Goal: Task Accomplishment & Management: Complete application form

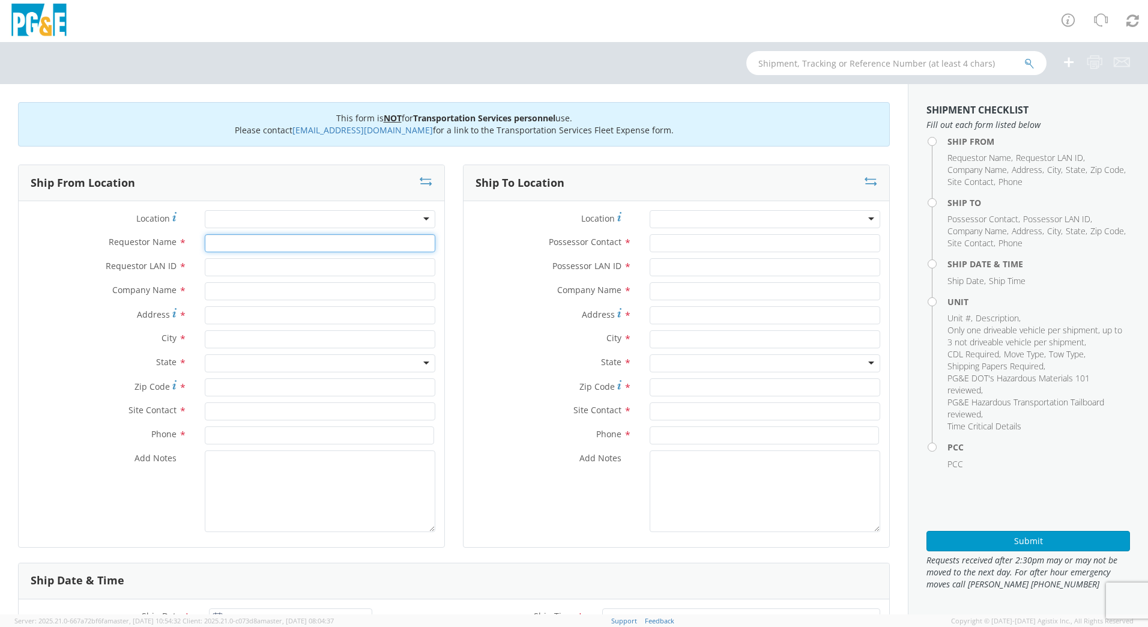
click at [225, 247] on input "Requestor Name *" at bounding box center [320, 243] width 231 height 18
type input "[PERSON_NAME]"
type input "DFMX"
click at [234, 294] on input "text" at bounding box center [320, 291] width 231 height 18
click at [251, 346] on input "text" at bounding box center [320, 339] width 231 height 18
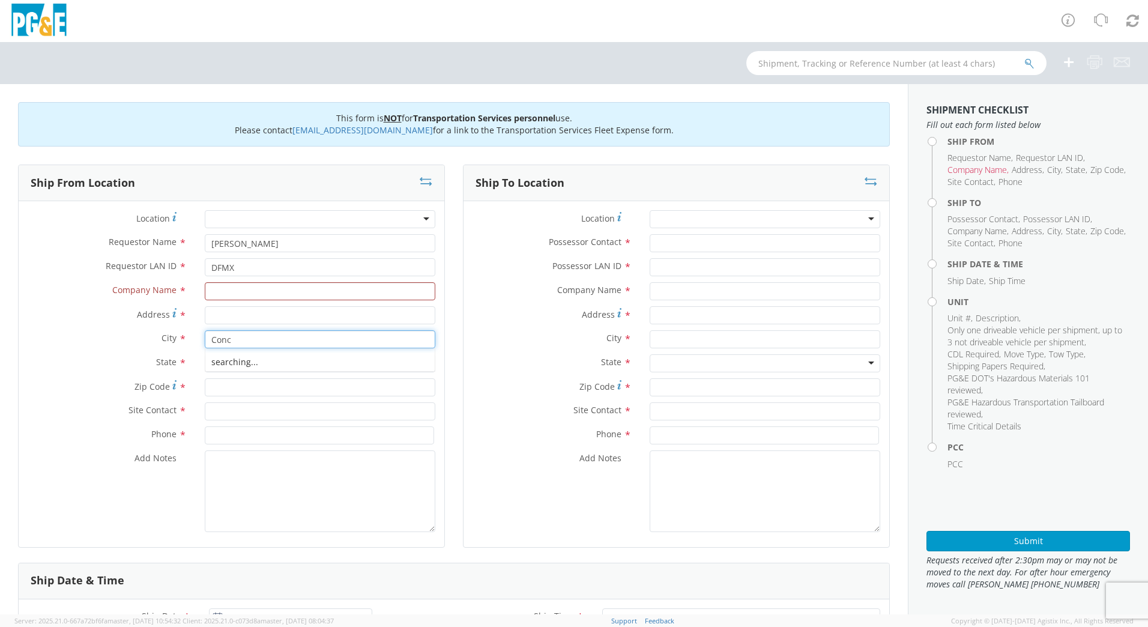
type input "Conco"
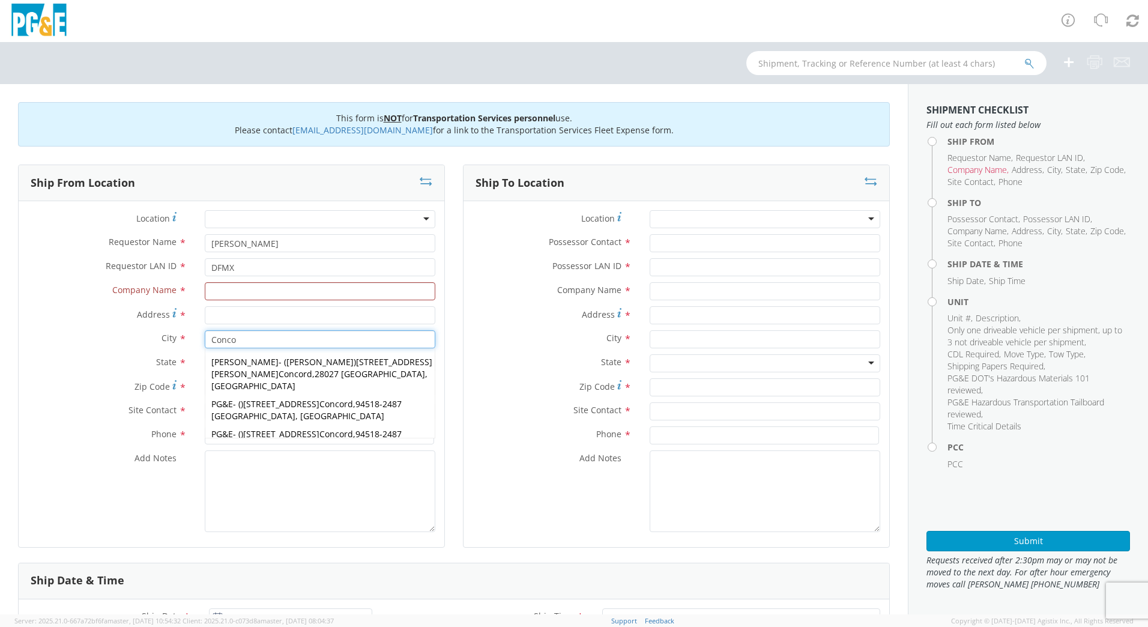
click at [280, 428] on span "1030 Detroit Ave Conco rd" at bounding box center [298, 433] width 110 height 11
type input "PG&E"
type input "[STREET_ADDRESS]"
type input "[GEOGRAPHIC_DATA]"
type input "94518-2487"
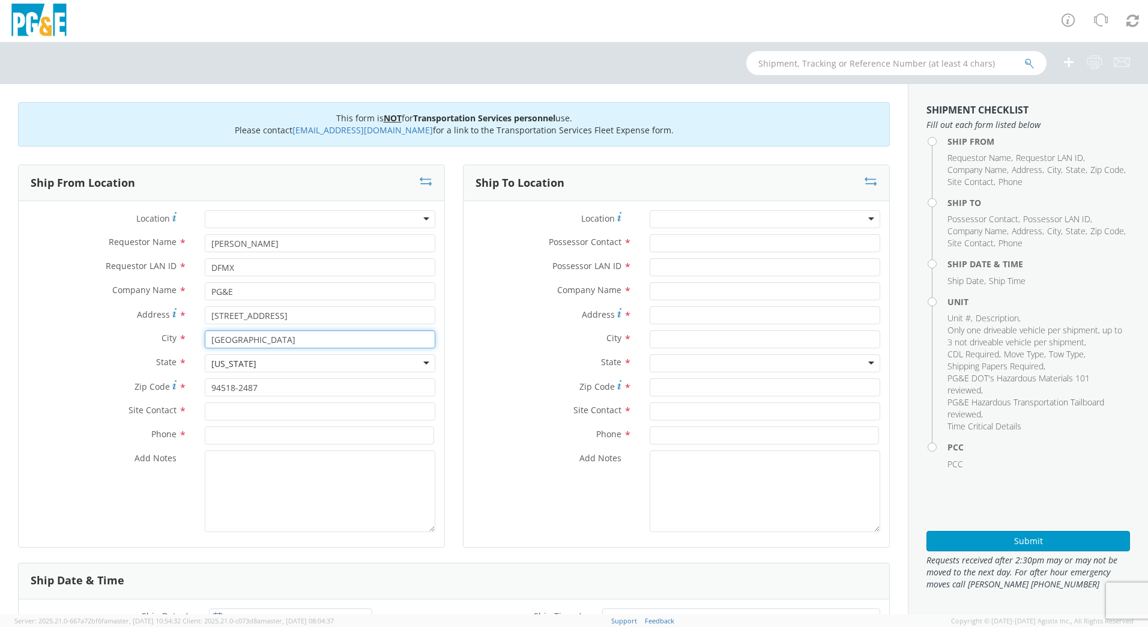
type input "[GEOGRAPHIC_DATA]"
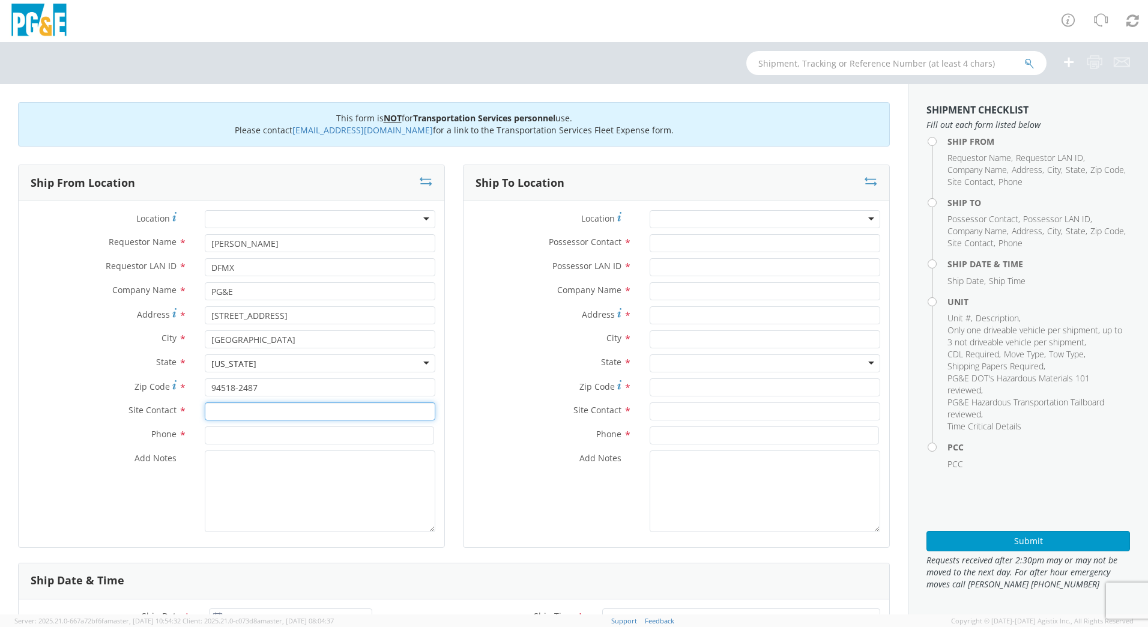
click at [272, 409] on input "text" at bounding box center [320, 411] width 231 height 18
type input "[PERSON_NAME]"
type input "2"
type input "[PHONE_NUMBER]"
click at [274, 475] on textarea "Add Notes *" at bounding box center [320, 491] width 231 height 82
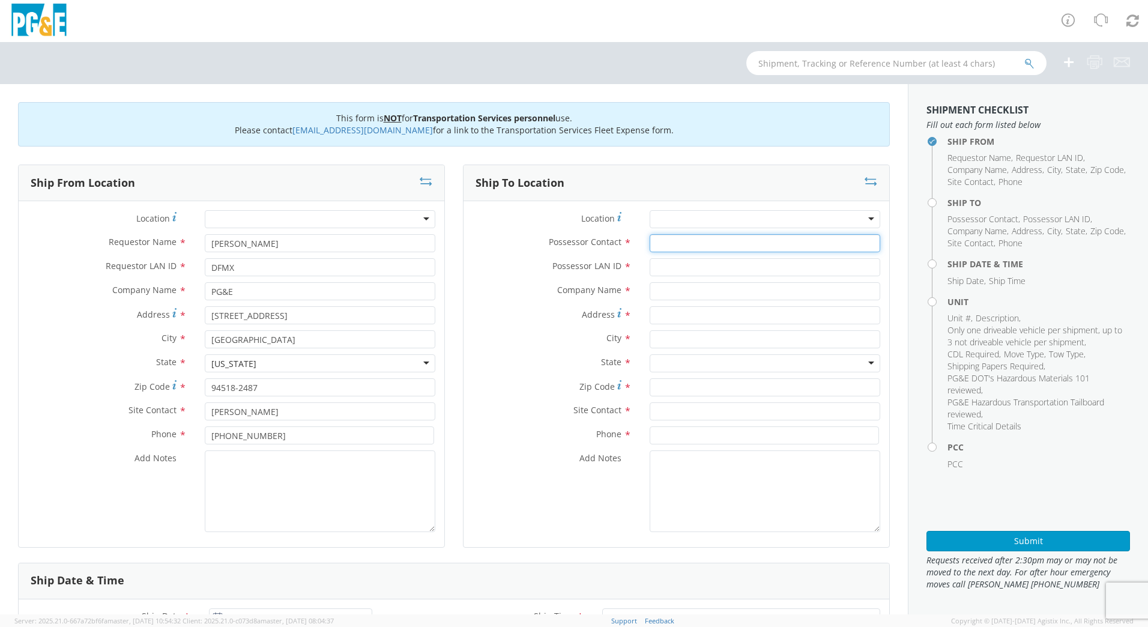
click at [663, 244] on input "Possessor Contact *" at bounding box center [765, 243] width 231 height 18
type input "[PERSON_NAME]"
click at [685, 270] on input "Possessor LAN ID *" at bounding box center [765, 267] width 231 height 18
type input "N4RE"
click at [683, 339] on input "text" at bounding box center [765, 339] width 231 height 18
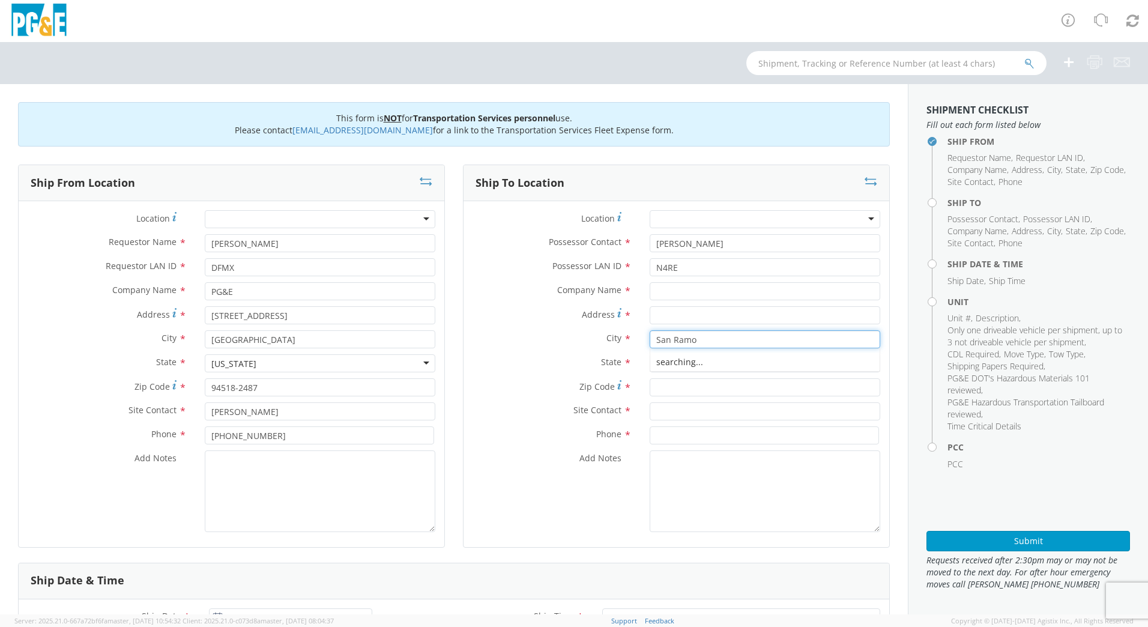
type input "San [PERSON_NAME]"
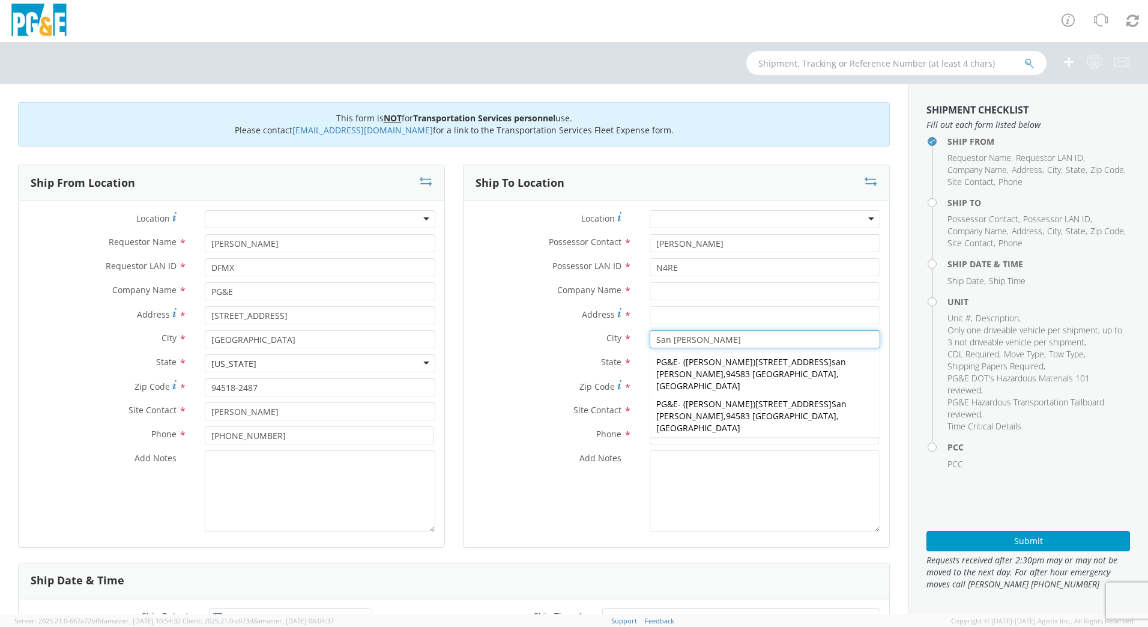
click at [717, 437] on div "PG&E - ( Christie Larlee ) 3400 Crow Canyon Rd. San Ramon , 94583 CA, US" at bounding box center [764, 458] width 229 height 42
type input "PG&E"
type input "[STREET_ADDRESS]"
type input "94583"
type input "[PERSON_NAME]"
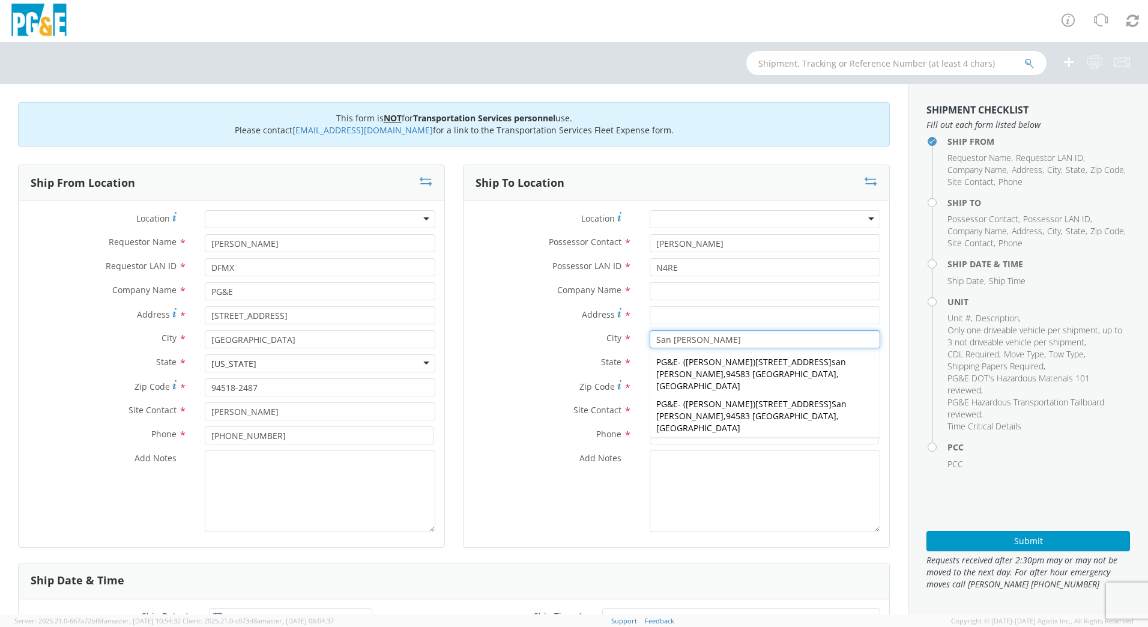
type input "[PHONE_NUMBER]"
type input "San [PERSON_NAME]"
click at [734, 493] on textarea "Add Notes *" at bounding box center [765, 491] width 231 height 82
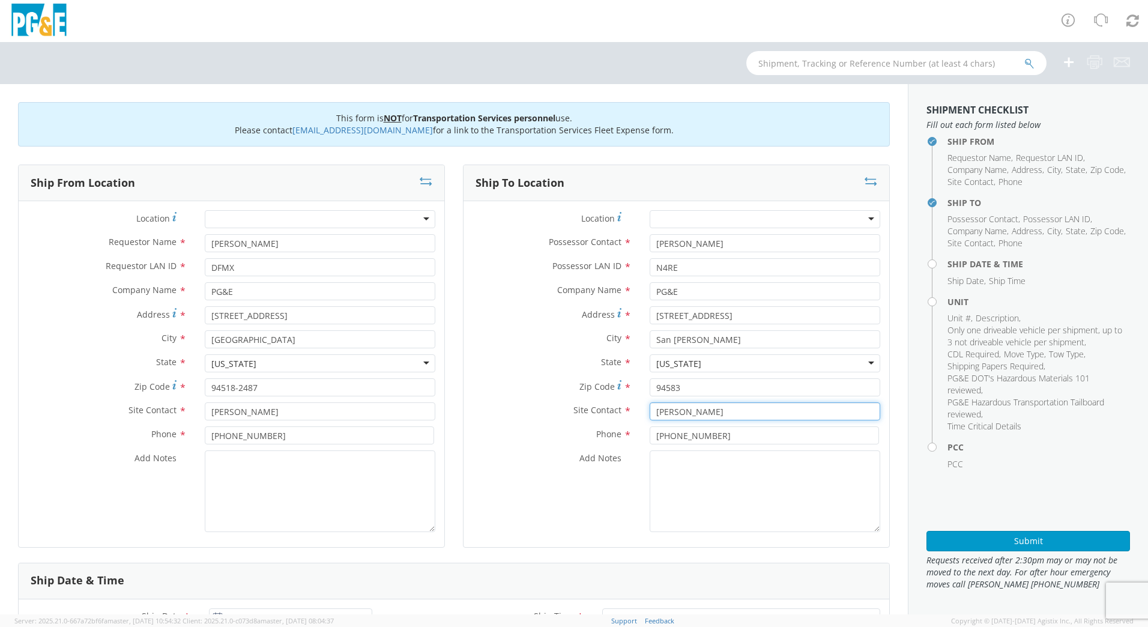
drag, startPoint x: 732, startPoint y: 408, endPoint x: 547, endPoint y: 405, distance: 185.5
click at [547, 407] on div "Site Contact * [PERSON_NAME]" at bounding box center [676, 411] width 426 height 18
type input "[PERSON_NAME]"
type input "92"
type input "925"
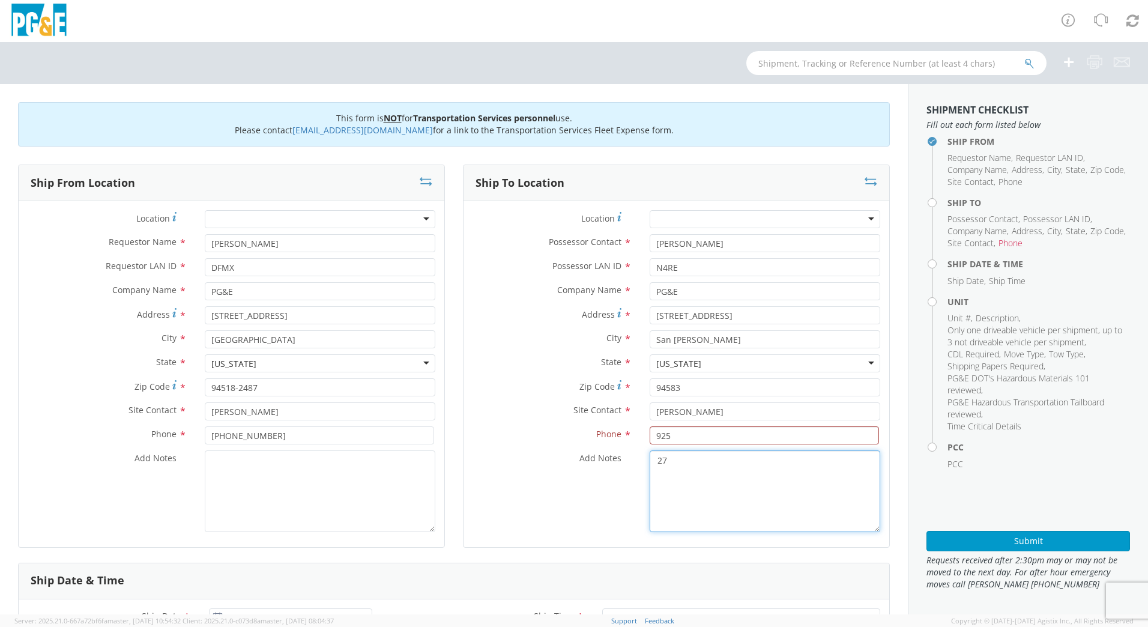
type textarea "2"
click at [679, 432] on input "925" at bounding box center [764, 435] width 229 height 18
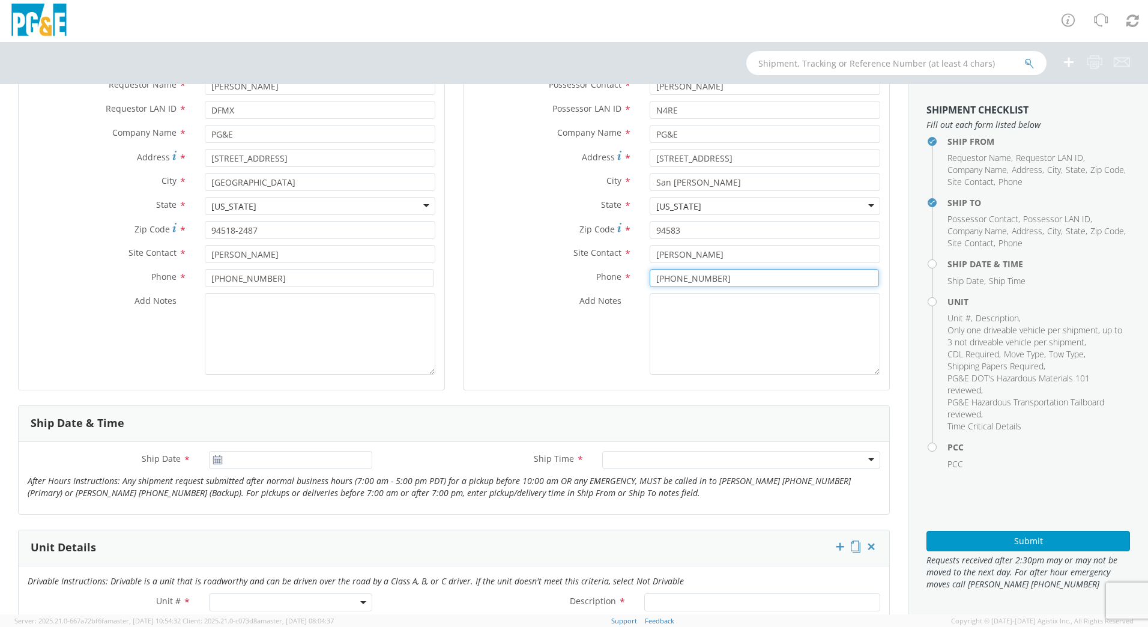
scroll to position [160, 0]
type input "925 2707294"
click at [216, 452] on icon at bounding box center [218, 457] width 10 height 10
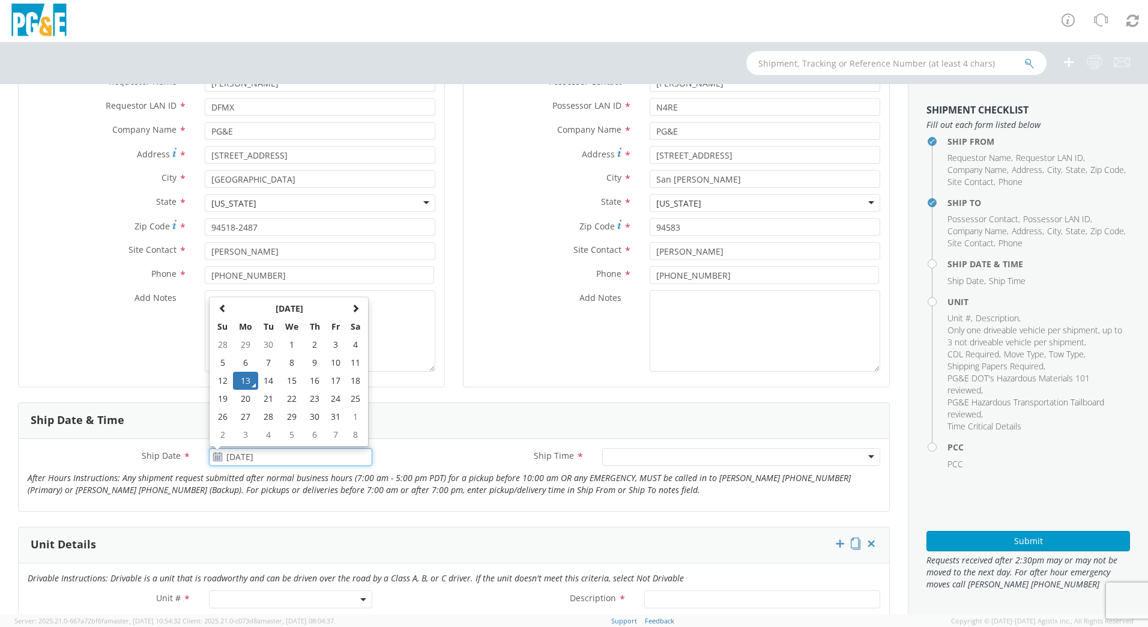
click at [225, 460] on input "[DATE]" at bounding box center [290, 457] width 163 height 18
click at [282, 378] on td "15" at bounding box center [291, 381] width 25 height 18
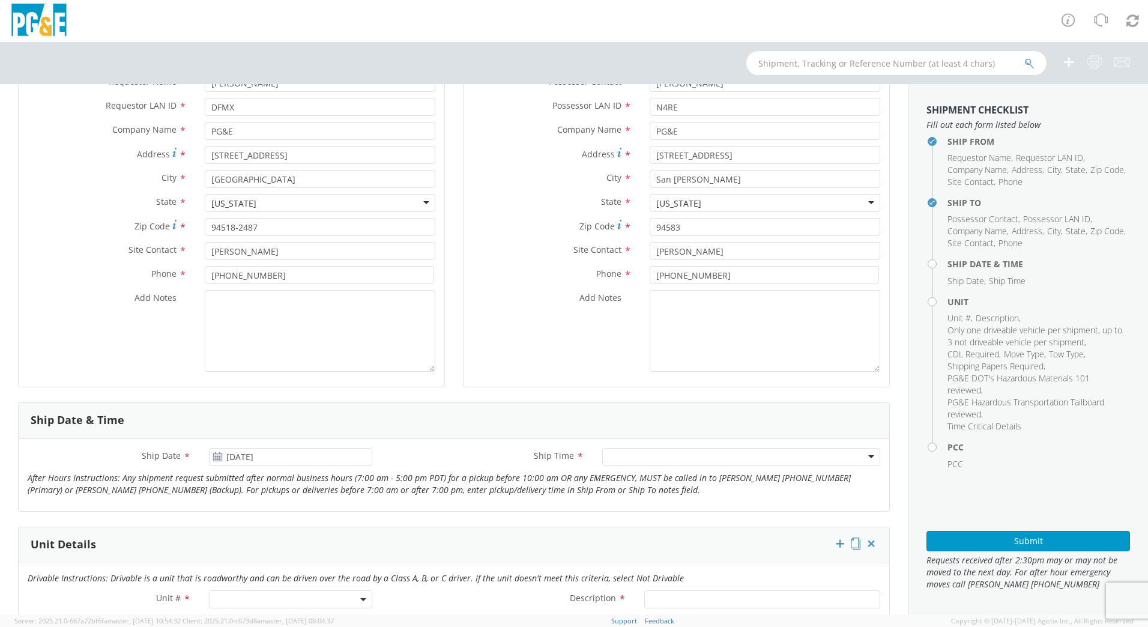
type input "10/15/2025"
click at [857, 454] on div at bounding box center [741, 457] width 278 height 18
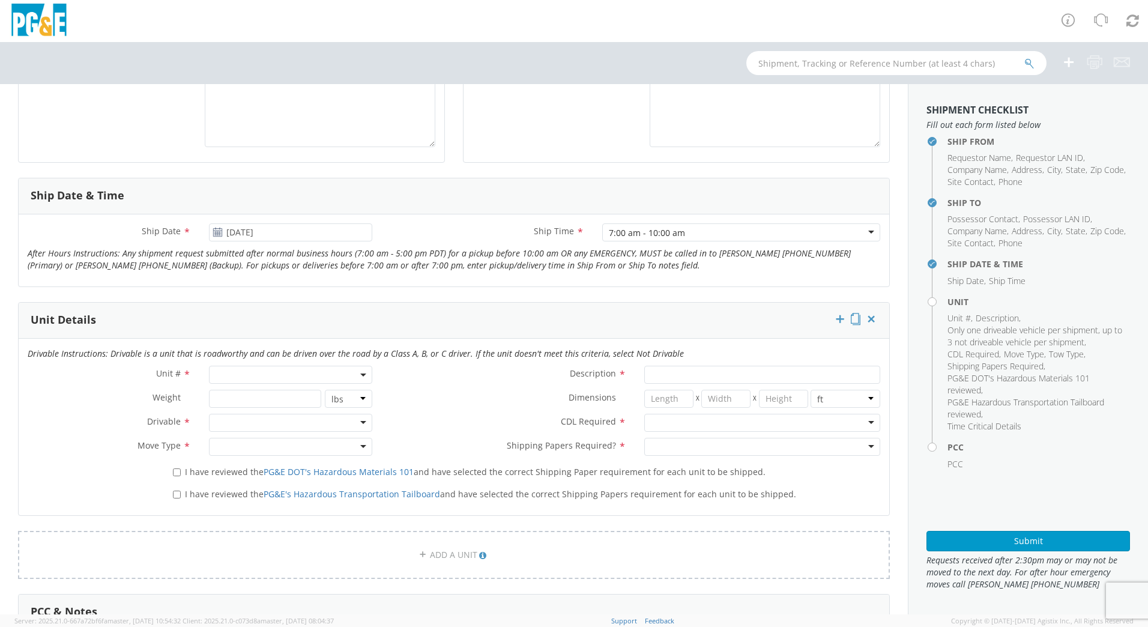
scroll to position [391, 0]
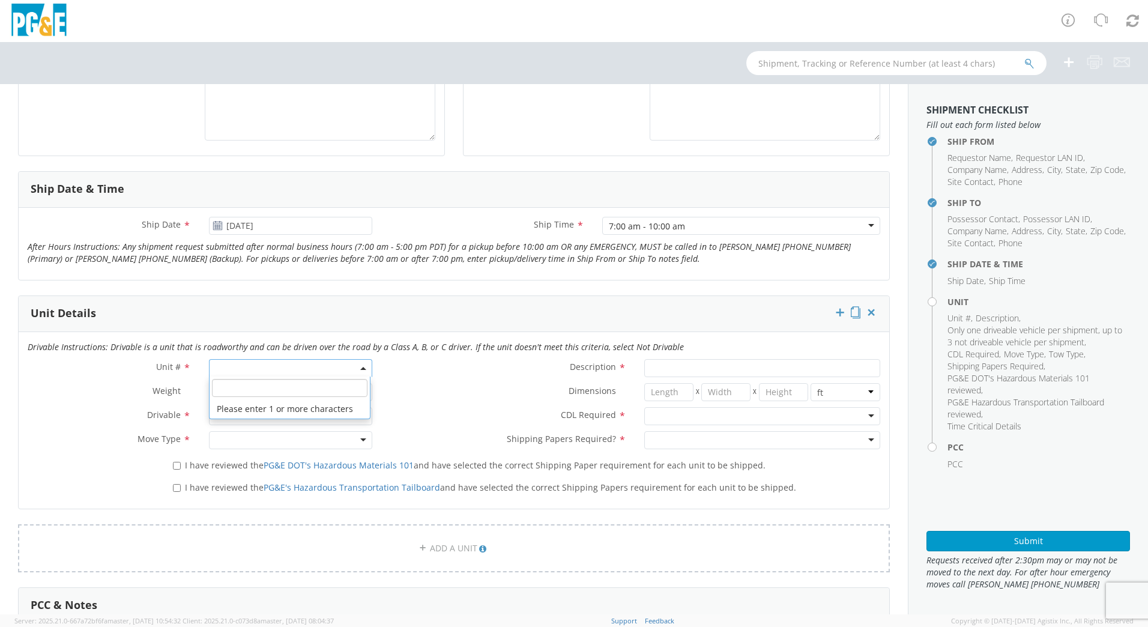
click at [239, 370] on span at bounding box center [290, 368] width 163 height 18
click at [241, 389] on input "search" at bounding box center [289, 388] width 155 height 18
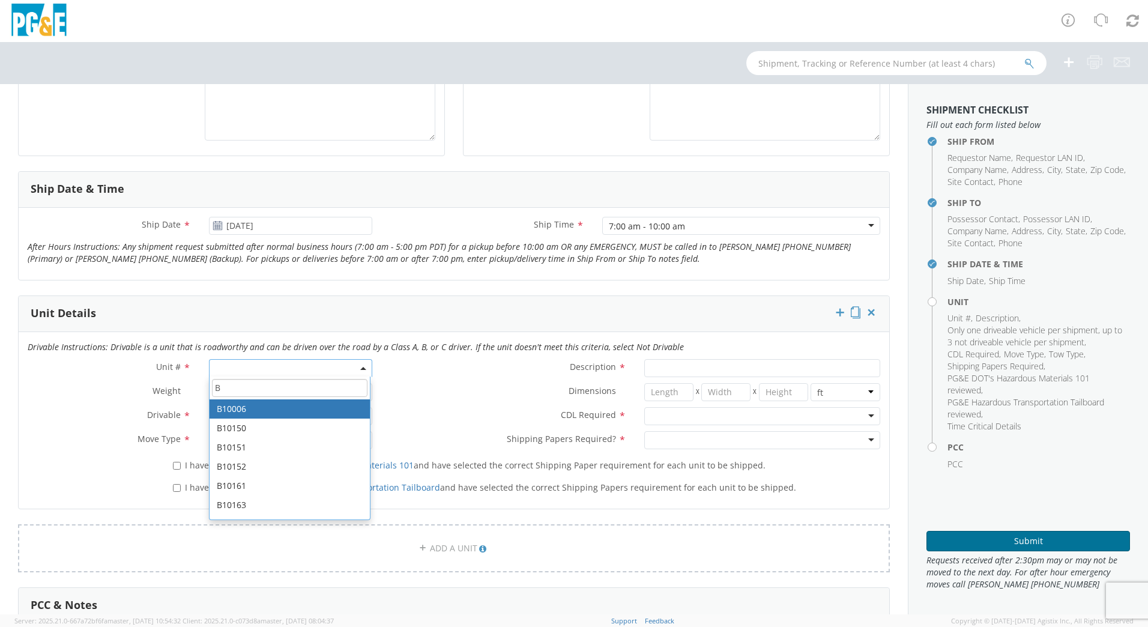
type input "B"
click at [213, 226] on icon at bounding box center [218, 226] width 10 height 10
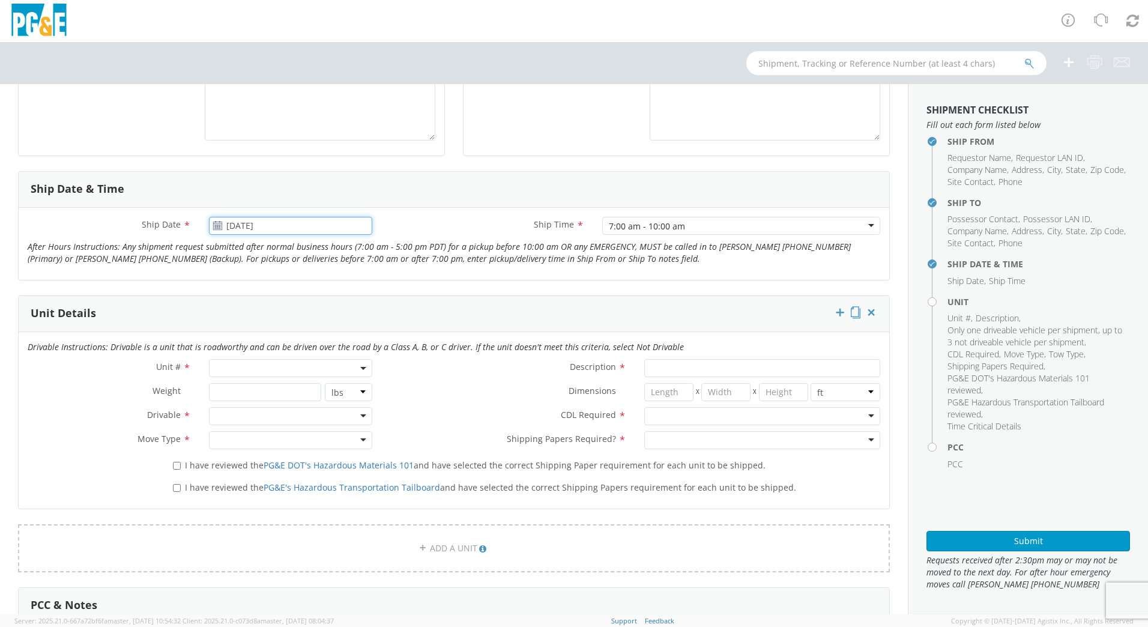
click at [275, 225] on input "10/15/2025" at bounding box center [290, 226] width 163 height 18
click at [275, 316] on td "14" at bounding box center [268, 320] width 21 height 18
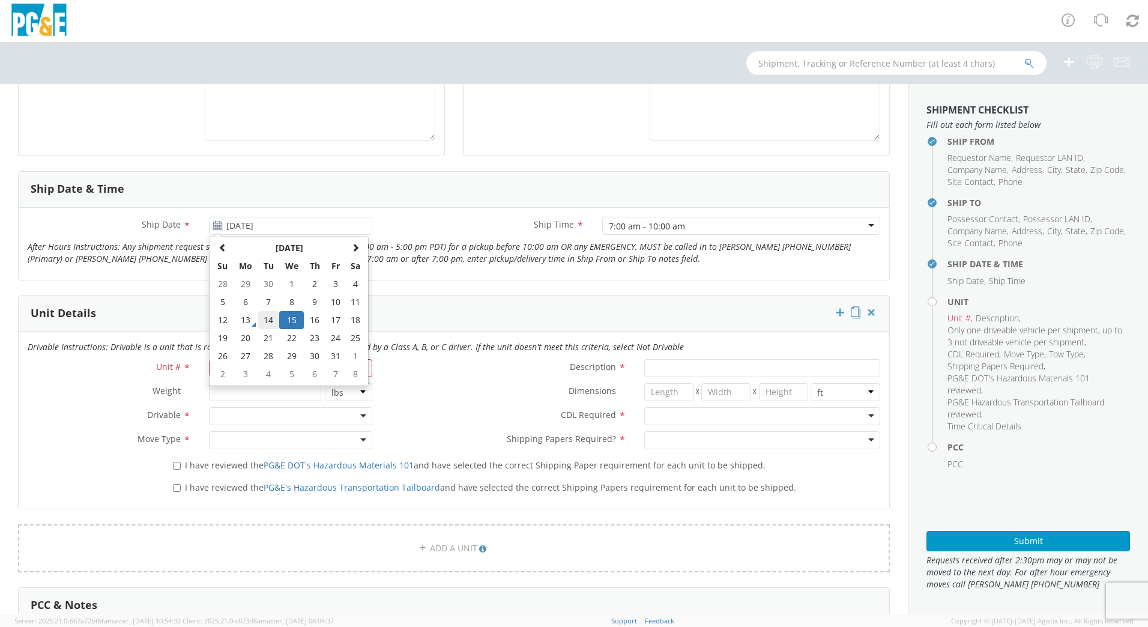
type input "[DATE]"
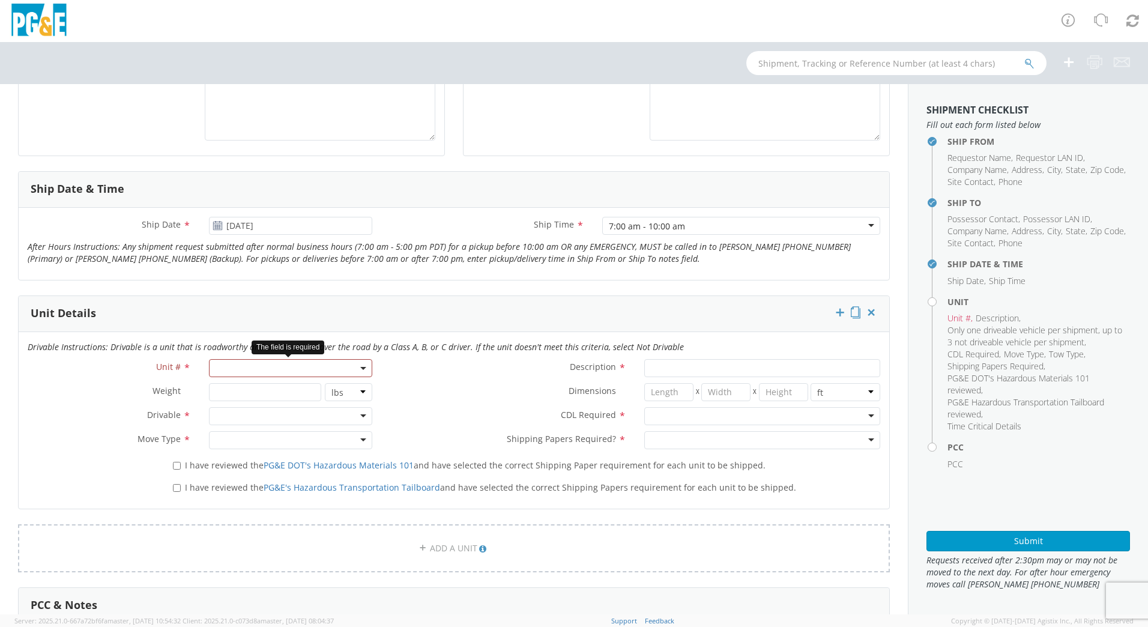
click at [285, 364] on span at bounding box center [290, 368] width 163 height 18
click at [262, 381] on input "search" at bounding box center [289, 388] width 155 height 18
type input "B36881"
type input "PICKUP; 1/2T 4x4"
type input "7050"
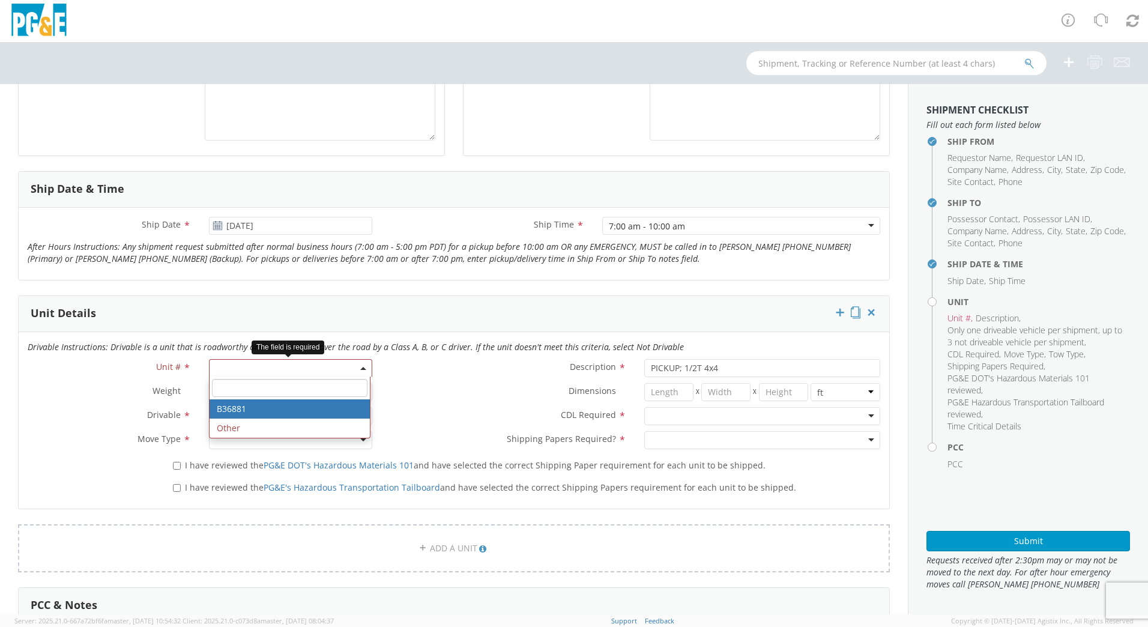
select select "B36881"
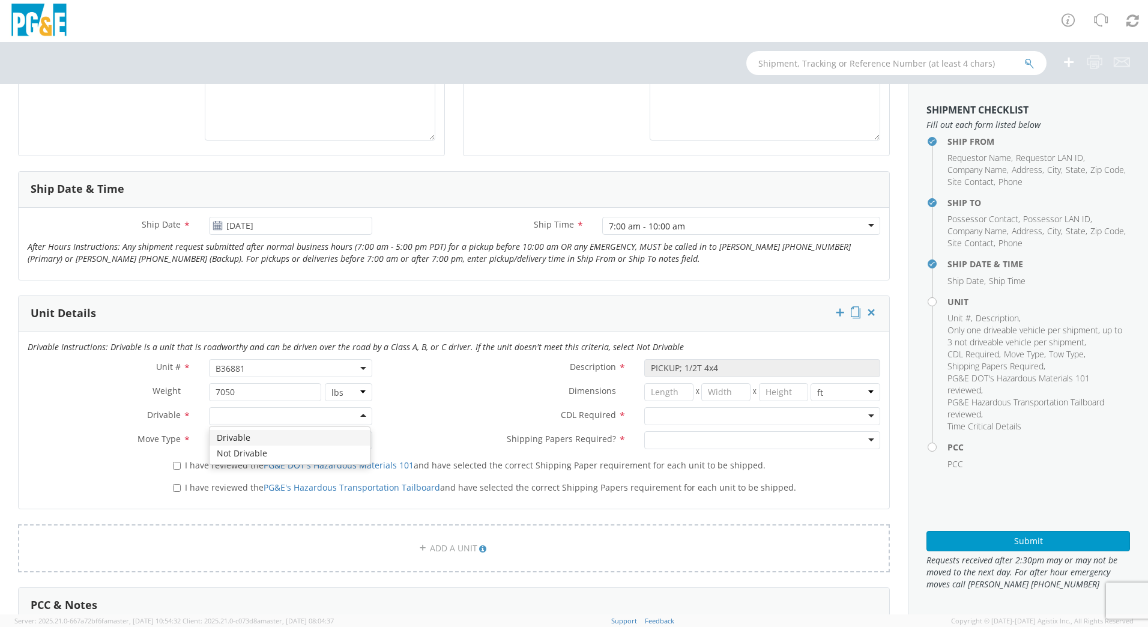
click at [361, 420] on div at bounding box center [290, 416] width 163 height 18
click at [368, 438] on div at bounding box center [290, 440] width 163 height 18
click at [177, 465] on input "I have reviewed the PG&E DOT's Hazardous Materials 101 and have selected the co…" at bounding box center [177, 466] width 8 height 8
checkbox input "true"
drag, startPoint x: 173, startPoint y: 484, endPoint x: 206, endPoint y: 484, distance: 33.0
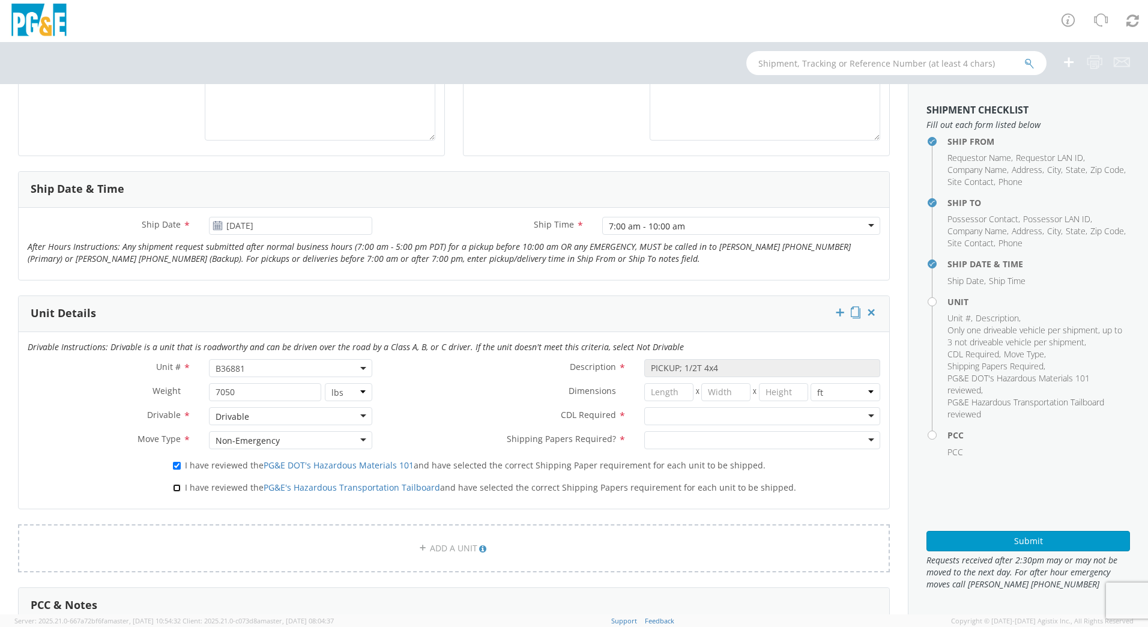
click at [174, 484] on input "I have reviewed the PG&E's Hazardous Transportation Tailboard and have selected…" at bounding box center [177, 488] width 8 height 8
checkbox input "true"
click at [861, 416] on div at bounding box center [762, 416] width 236 height 18
click at [866, 439] on div at bounding box center [762, 440] width 236 height 18
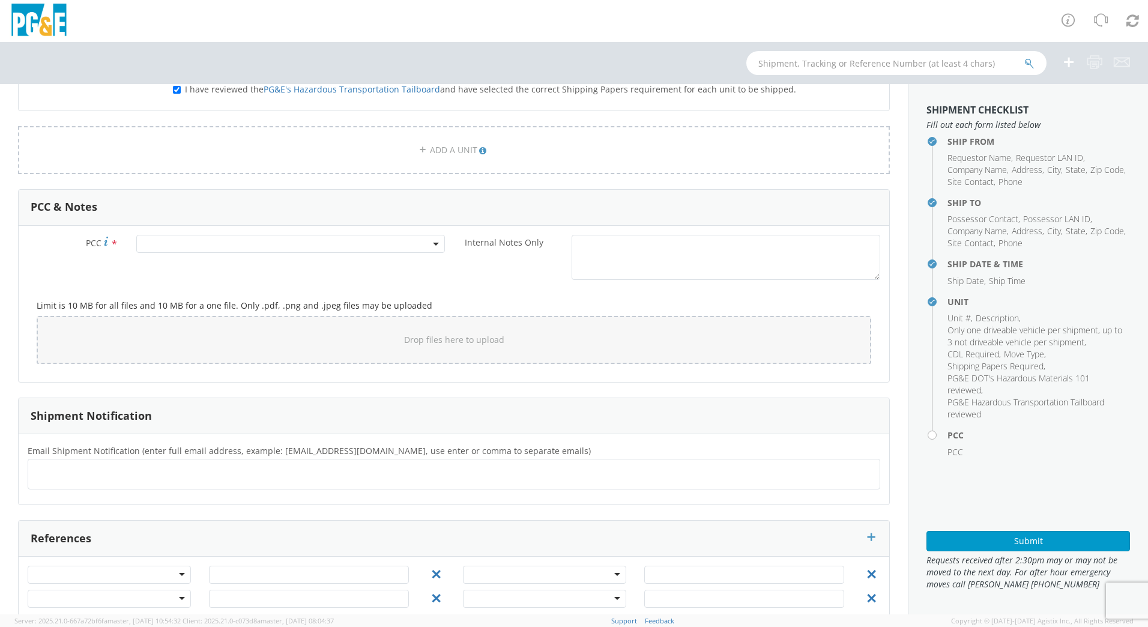
scroll to position [791, 0]
click at [374, 238] on span at bounding box center [290, 242] width 309 height 18
click at [351, 265] on input "number" at bounding box center [288, 262] width 299 height 18
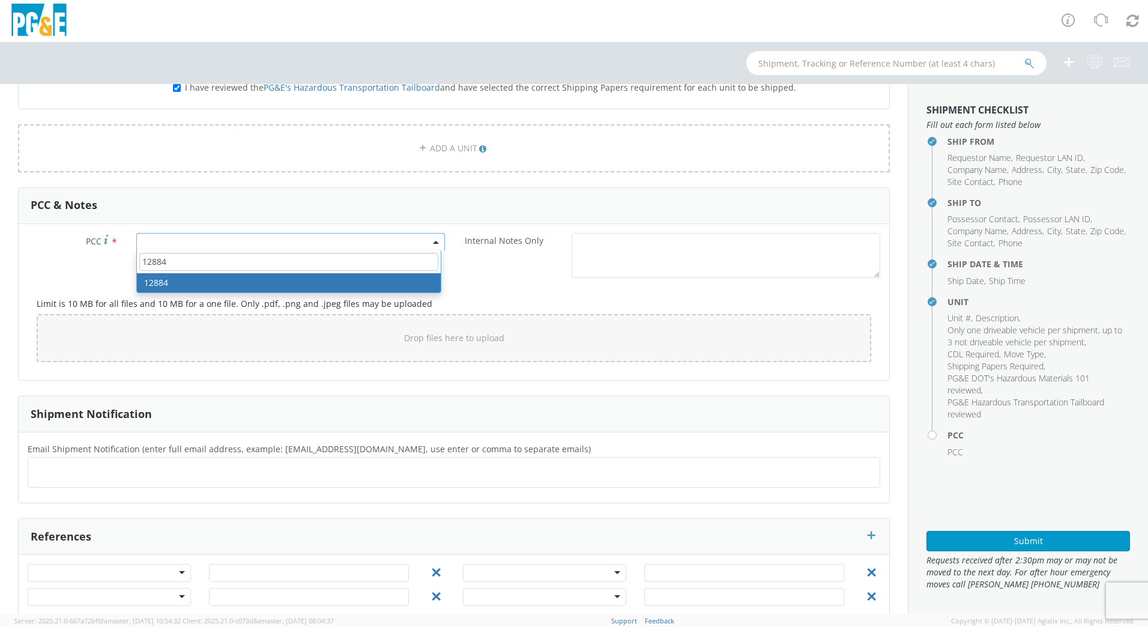
type input "12884"
select select "12884"
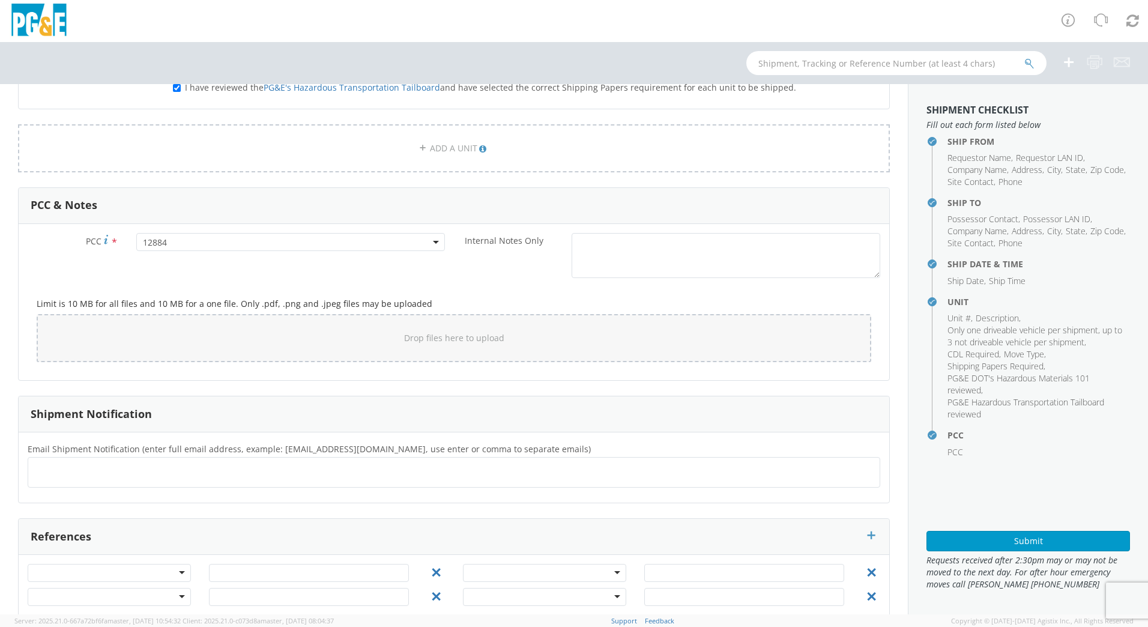
click at [130, 471] on ul at bounding box center [454, 472] width 842 height 20
click at [39, 460] on div at bounding box center [454, 472] width 852 height 31
paste input "[EMAIL_ADDRESS][DOMAIN_NAME], [EMAIL_ADDRESS][DOMAIN_NAME], [EMAIL_ADDRESS][DOM…"
type input "[EMAIL_ADDRESS][DOMAIN_NAME], [EMAIL_ADDRESS][DOMAIN_NAME], [EMAIL_ADDRESS][DOM…"
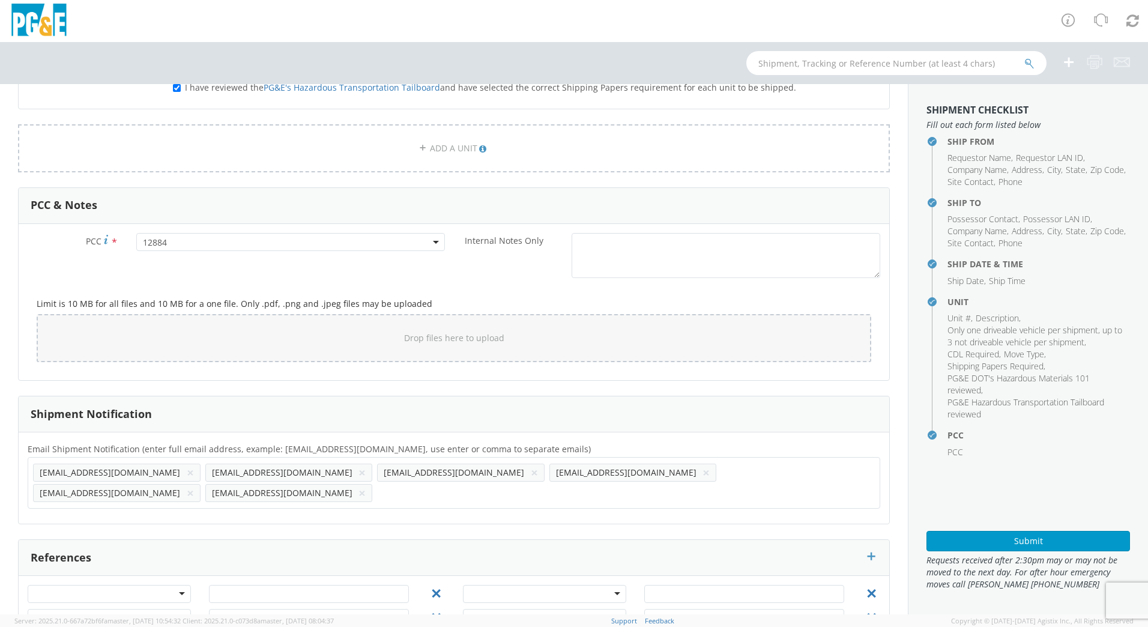
scroll to position [0, 0]
drag, startPoint x: 67, startPoint y: 482, endPoint x: 604, endPoint y: 471, distance: 537.4
click at [604, 471] on ul "[EMAIL_ADDRESS][DOMAIN_NAME] × [EMAIL_ADDRESS][DOMAIN_NAME] × [EMAIL_ADDRESS][D…" at bounding box center [454, 482] width 842 height 41
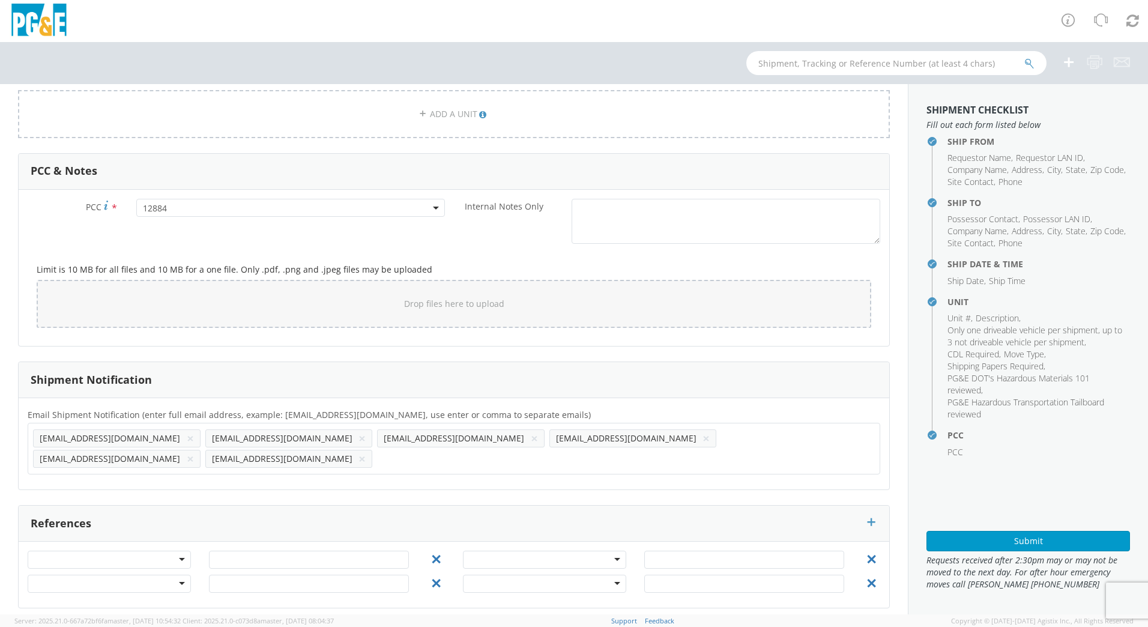
scroll to position [834, 0]
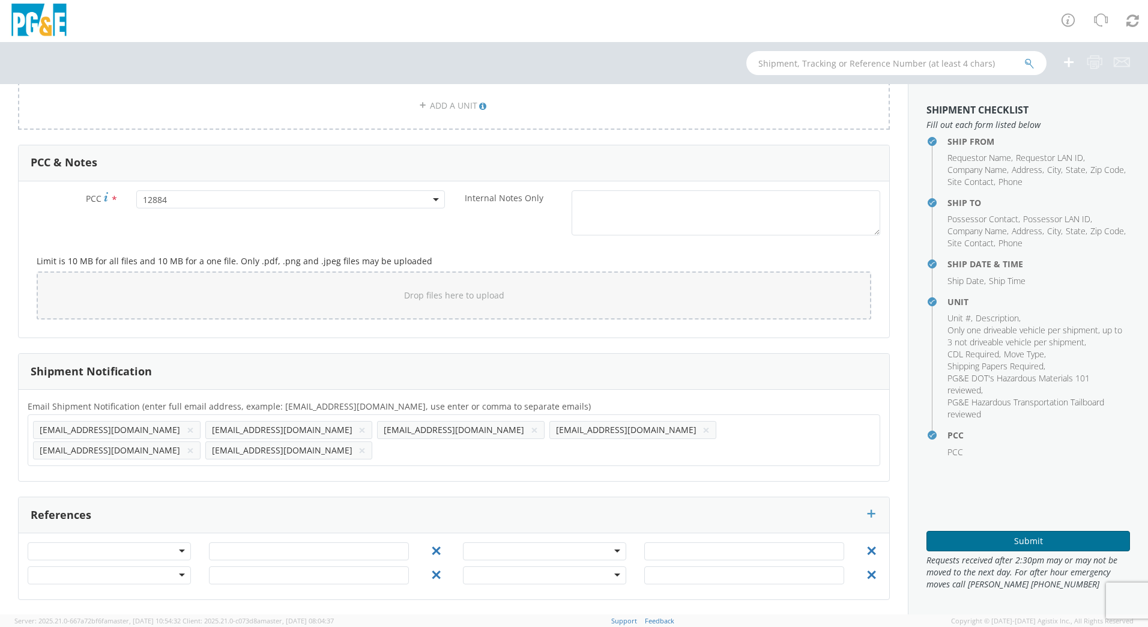
click at [980, 537] on button "Submit" at bounding box center [1028, 541] width 204 height 20
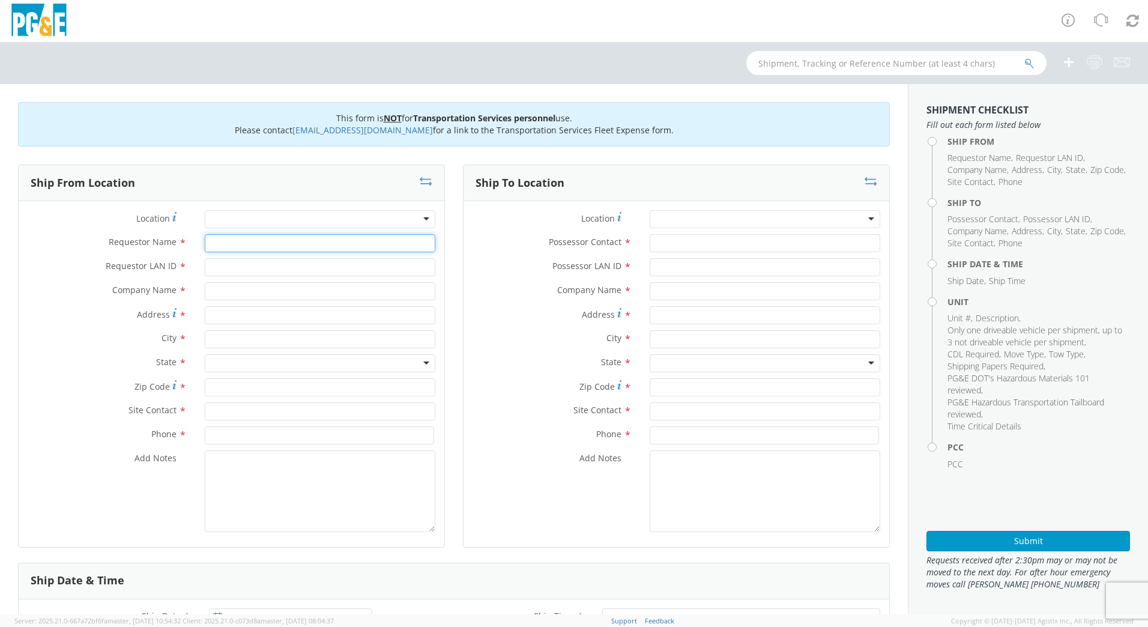
click at [252, 244] on input "Requestor Name *" at bounding box center [320, 243] width 231 height 18
type input "[PERSON_NAME]"
click at [249, 265] on input "Requestor LAN ID *" at bounding box center [320, 267] width 231 height 18
type input "DFMX"
click at [232, 340] on input "text" at bounding box center [320, 339] width 231 height 18
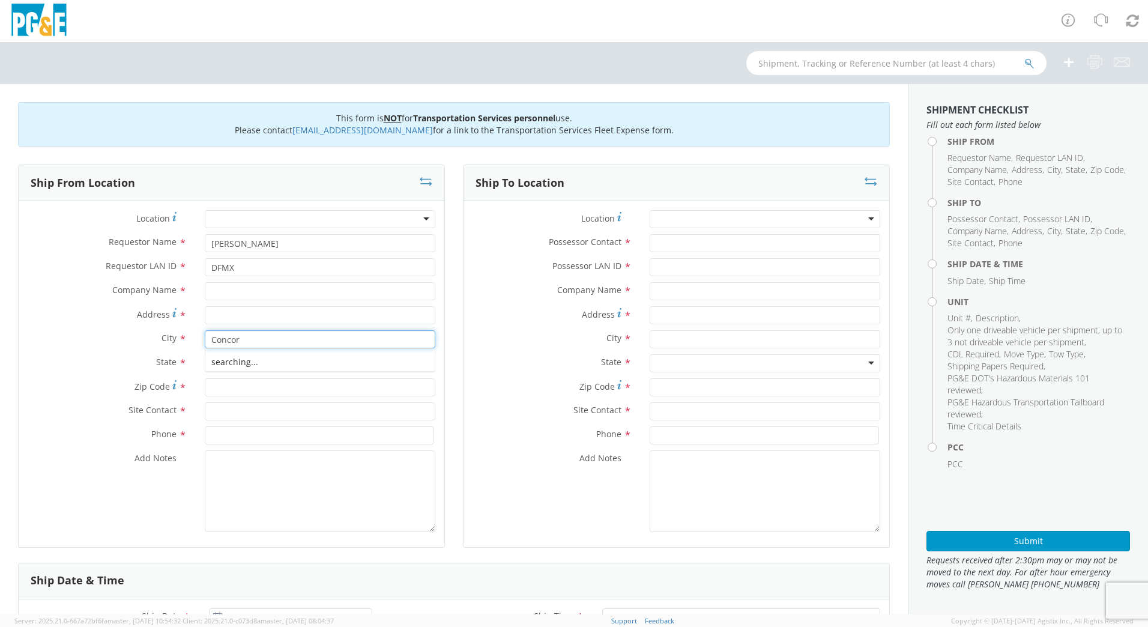
type input "[GEOGRAPHIC_DATA]"
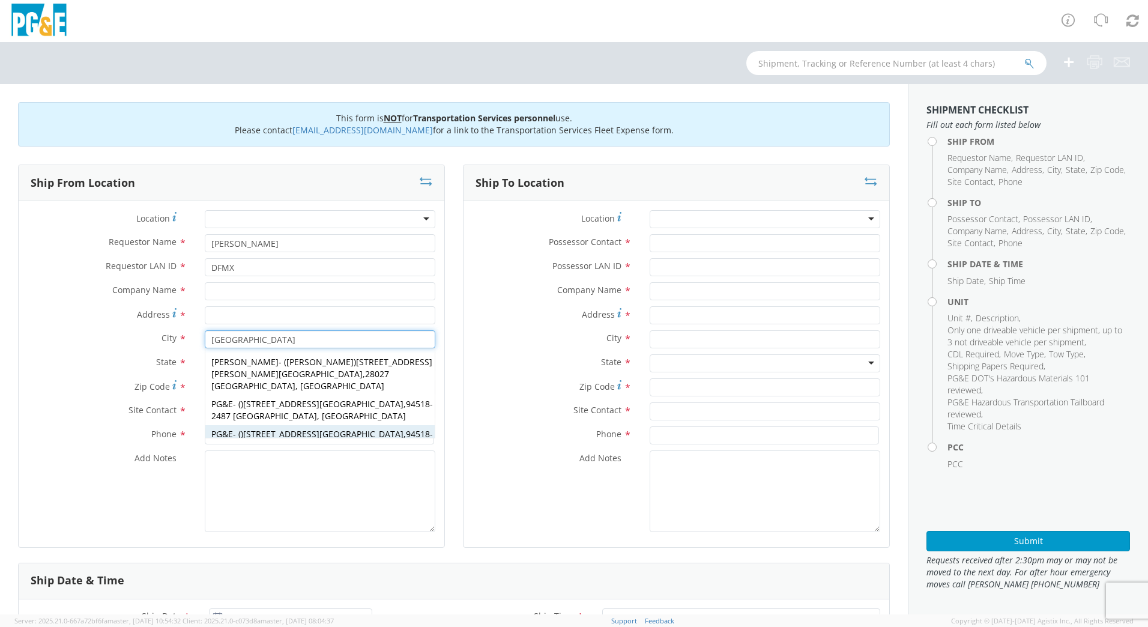
click at [303, 428] on span "[STREET_ADDRESS]" at bounding box center [323, 433] width 160 height 11
type input "PG&E"
type input "[STREET_ADDRESS]"
type input "94518-2487"
type input "[GEOGRAPHIC_DATA]"
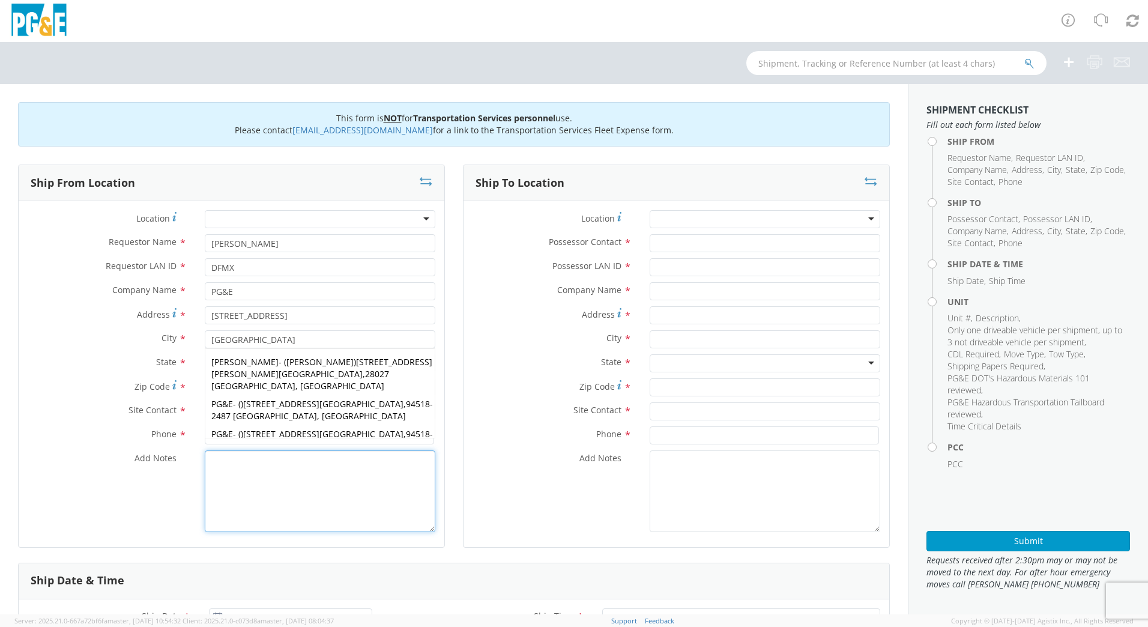
click at [300, 456] on textarea "Add Notes *" at bounding box center [320, 491] width 231 height 82
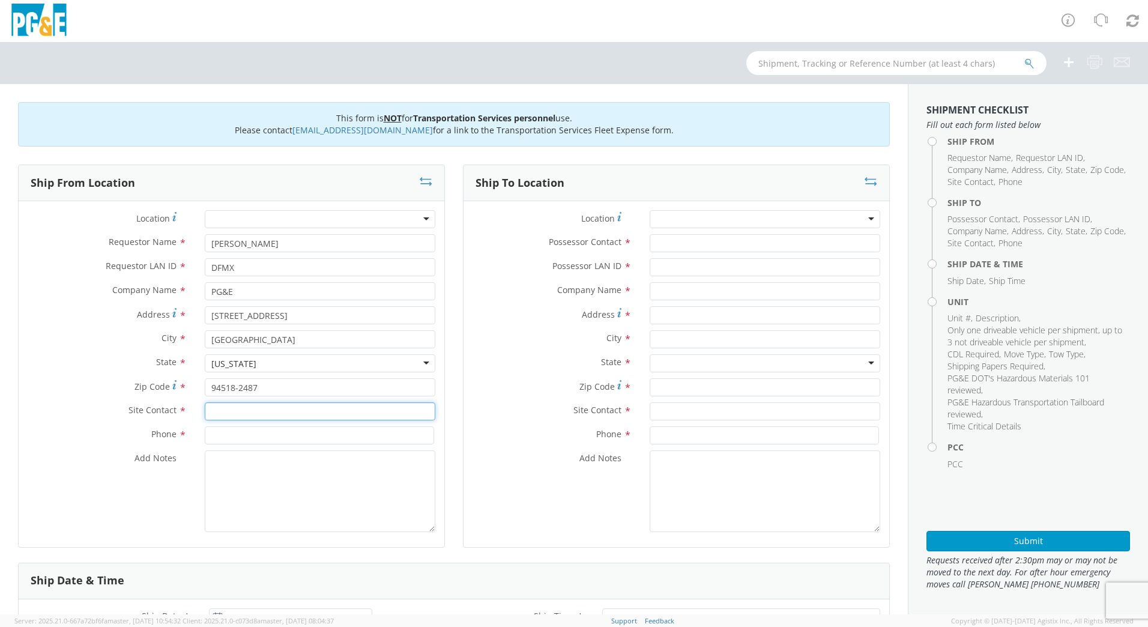
click at [276, 408] on input "text" at bounding box center [320, 411] width 231 height 18
type input "[PERSON_NAME]"
click at [276, 446] on div "Phone *" at bounding box center [232, 438] width 426 height 24
click at [307, 425] on div "Site Contact * [PERSON_NAME]" at bounding box center [232, 414] width 426 height 24
click at [311, 436] on input at bounding box center [319, 435] width 229 height 18
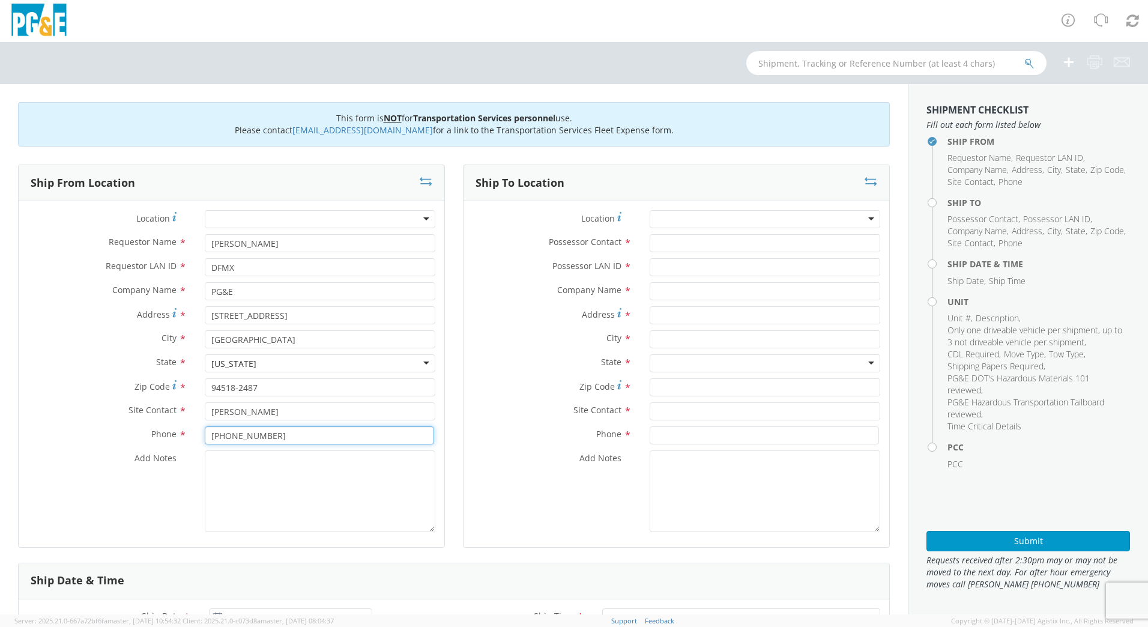
type input "[PHONE_NUMBER]"
click at [377, 507] on textarea "Add Notes *" at bounding box center [320, 491] width 231 height 82
click at [695, 241] on input "Possessor Contact *" at bounding box center [765, 243] width 231 height 18
type input "n"
type input "[PERSON_NAME]"
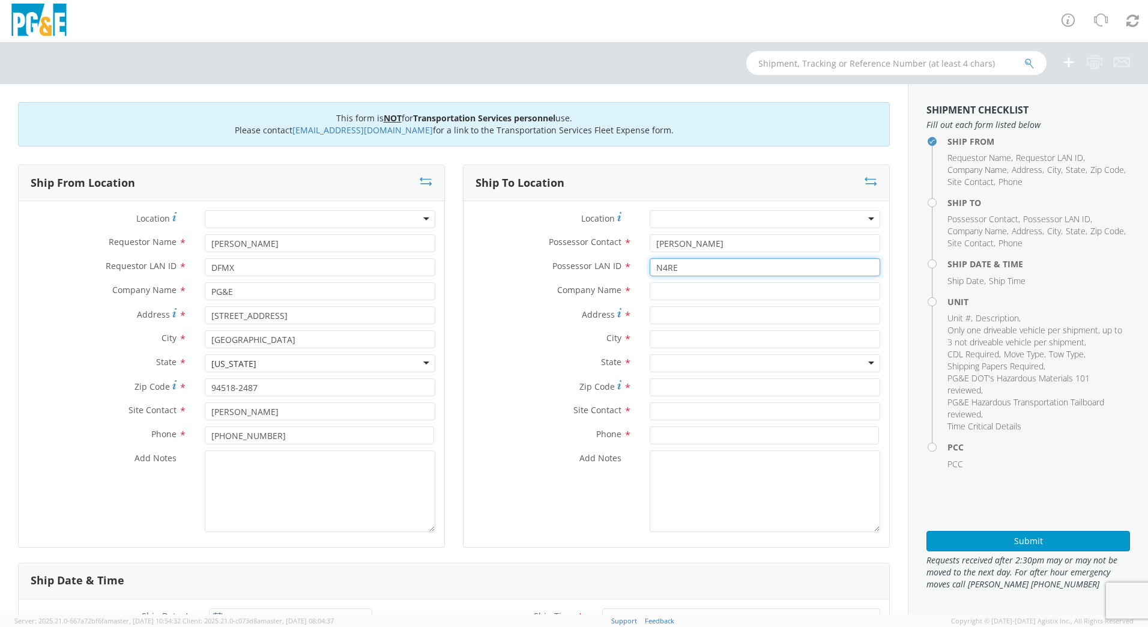
type input "N4RE"
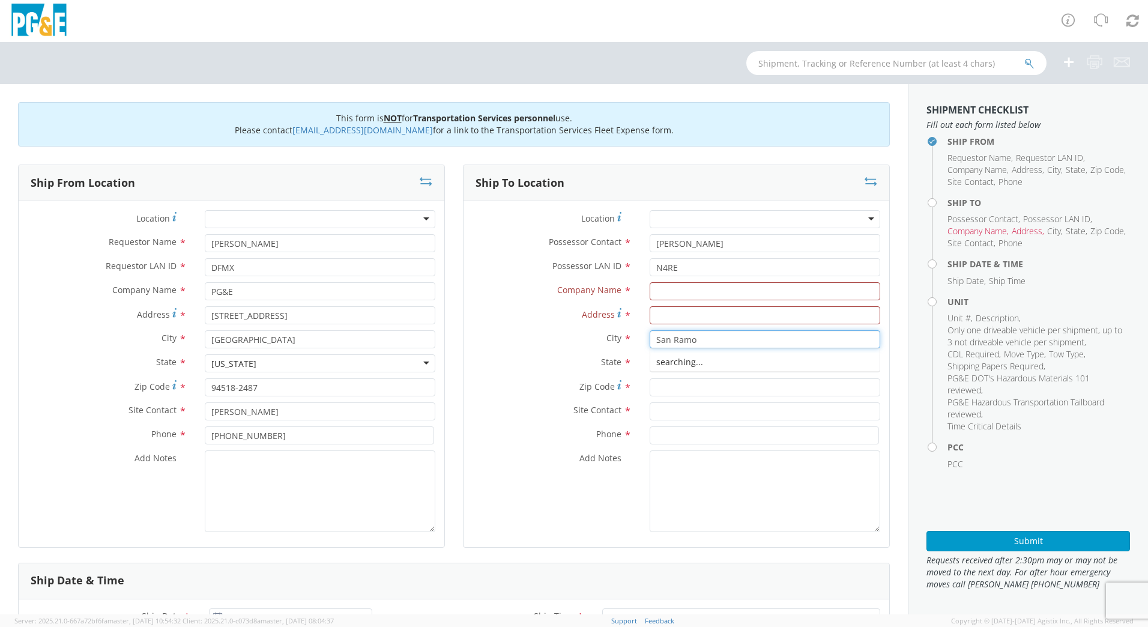
type input "San [PERSON_NAME]"
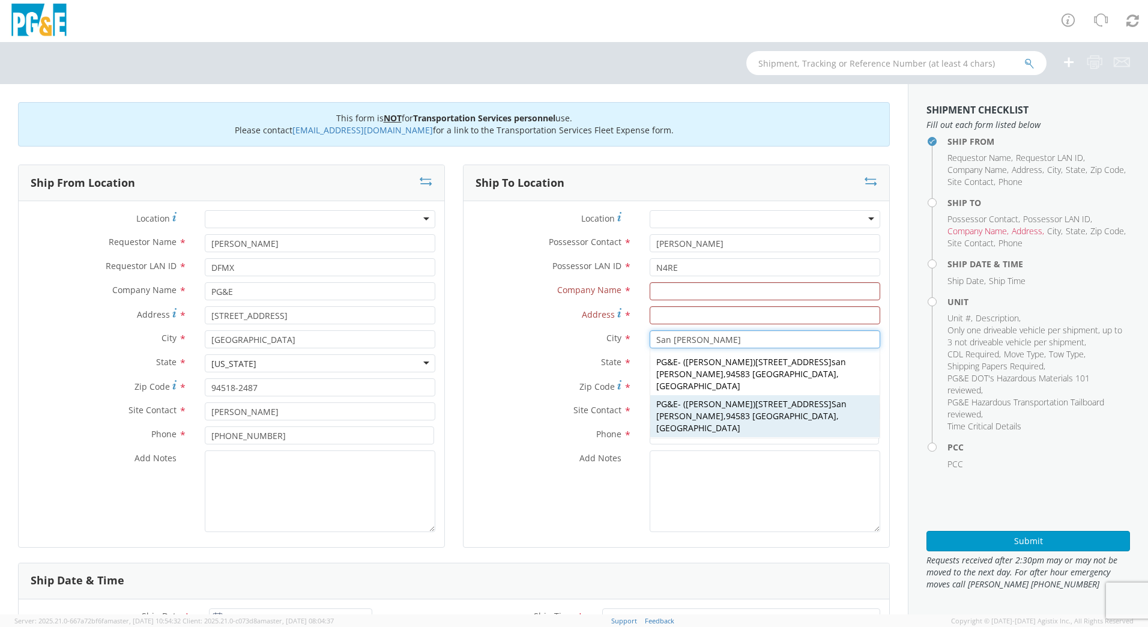
click at [778, 398] on span "[STREET_ADDRESS][PERSON_NAME]" at bounding box center [751, 409] width 190 height 23
type input "PG&E"
type input "[STREET_ADDRESS]"
type input "94583"
type input "[PERSON_NAME]"
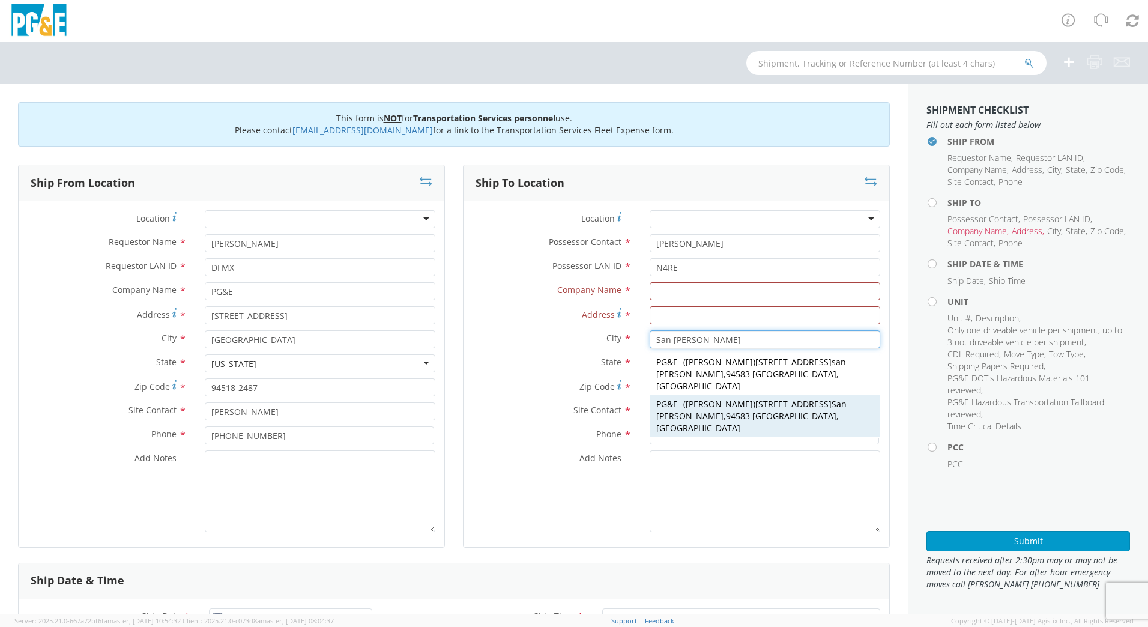
type input "[PHONE_NUMBER]"
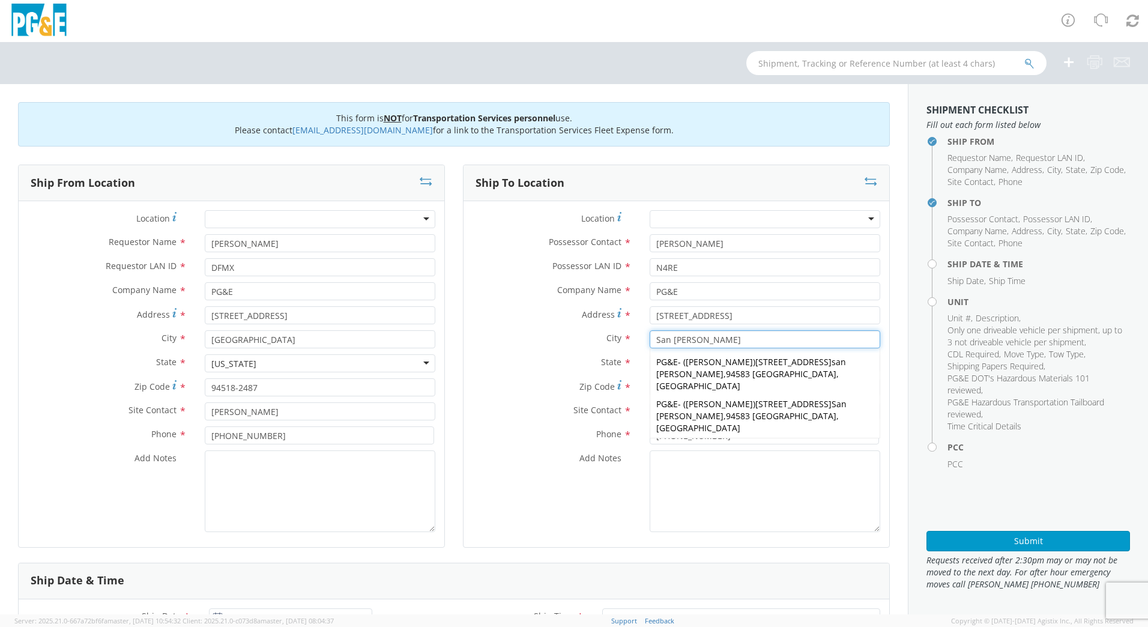
type input "San [PERSON_NAME]"
click at [770, 525] on textarea "Add Notes *" at bounding box center [765, 491] width 231 height 82
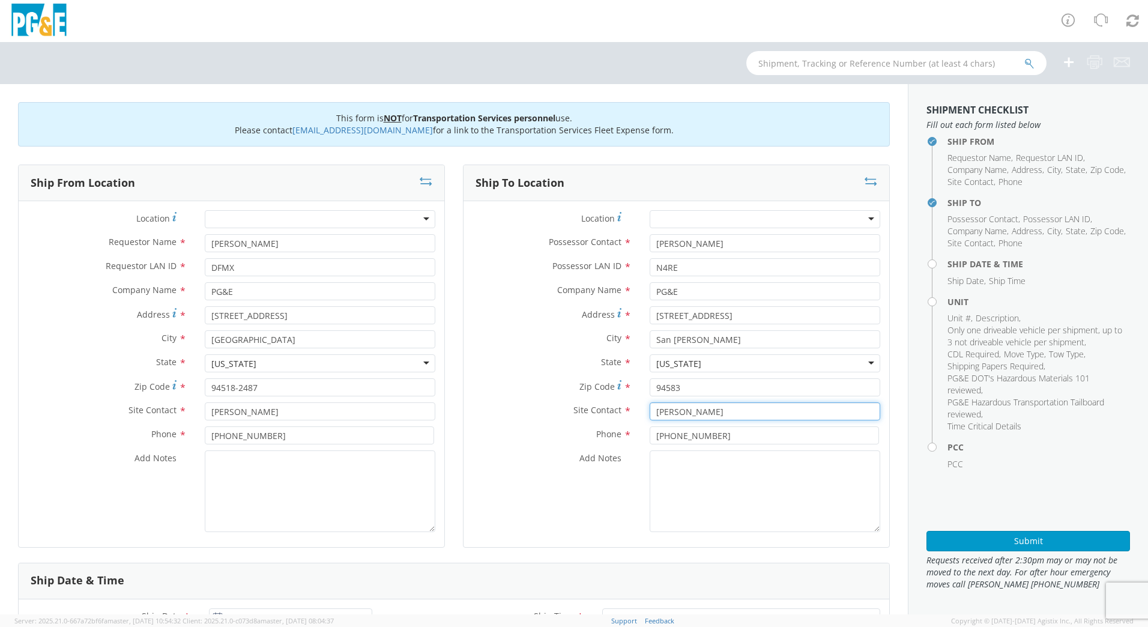
drag, startPoint x: 675, startPoint y: 409, endPoint x: 571, endPoint y: 406, distance: 103.3
click at [571, 406] on div "Site Contact * [PERSON_NAME]" at bounding box center [676, 411] width 426 height 18
type input "[PERSON_NAME]"
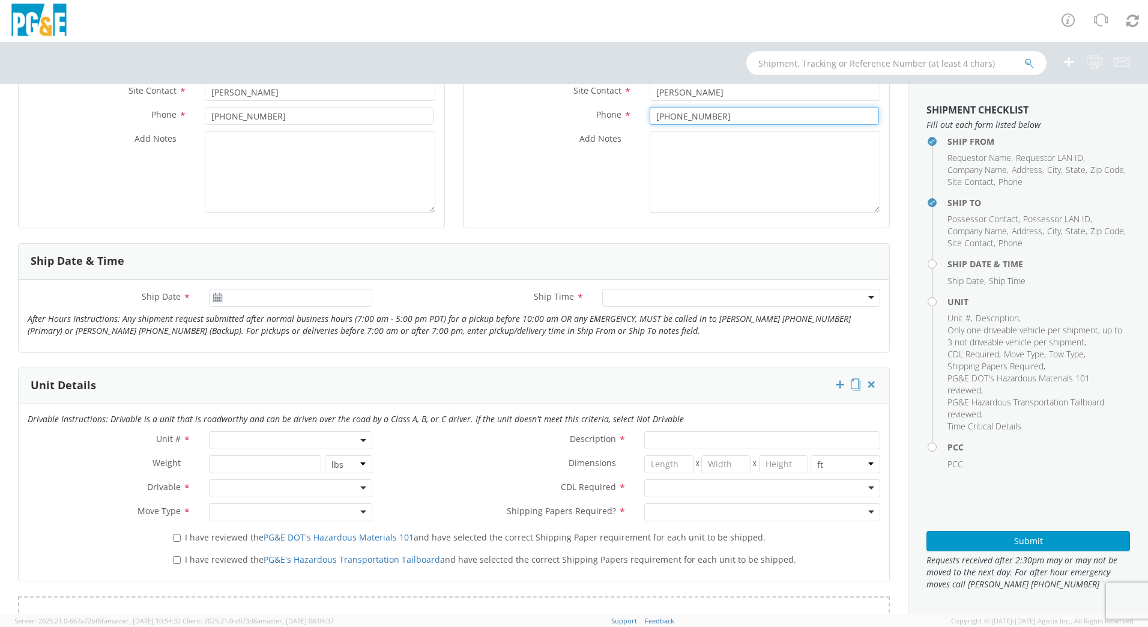
scroll to position [327, 0]
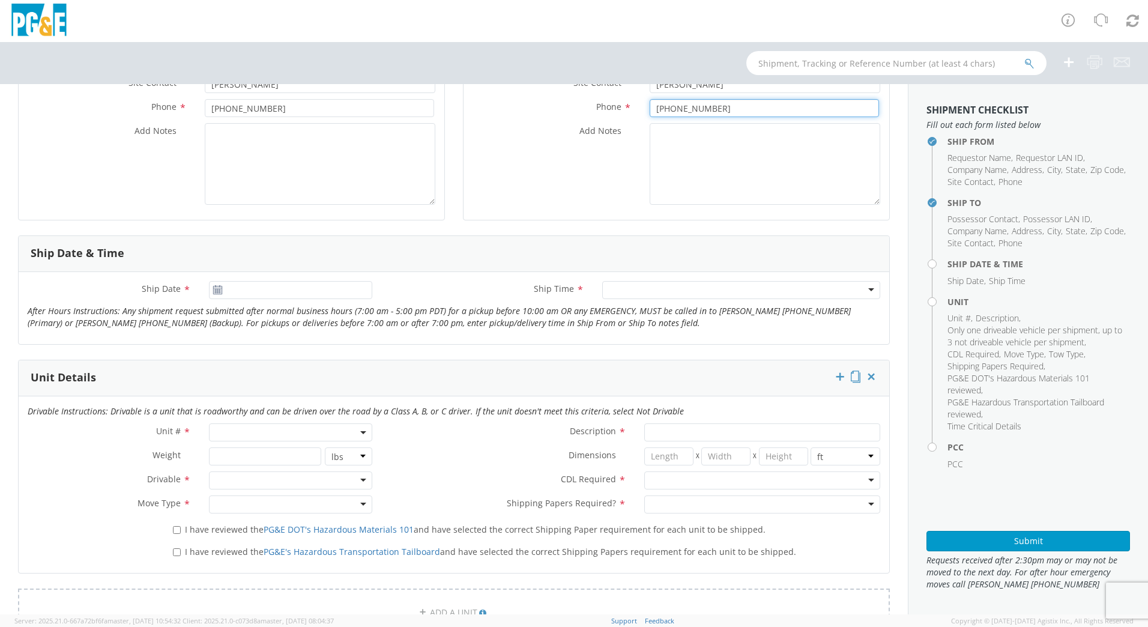
type input "[PHONE_NUMBER]"
click at [213, 289] on use at bounding box center [217, 289] width 8 height 8
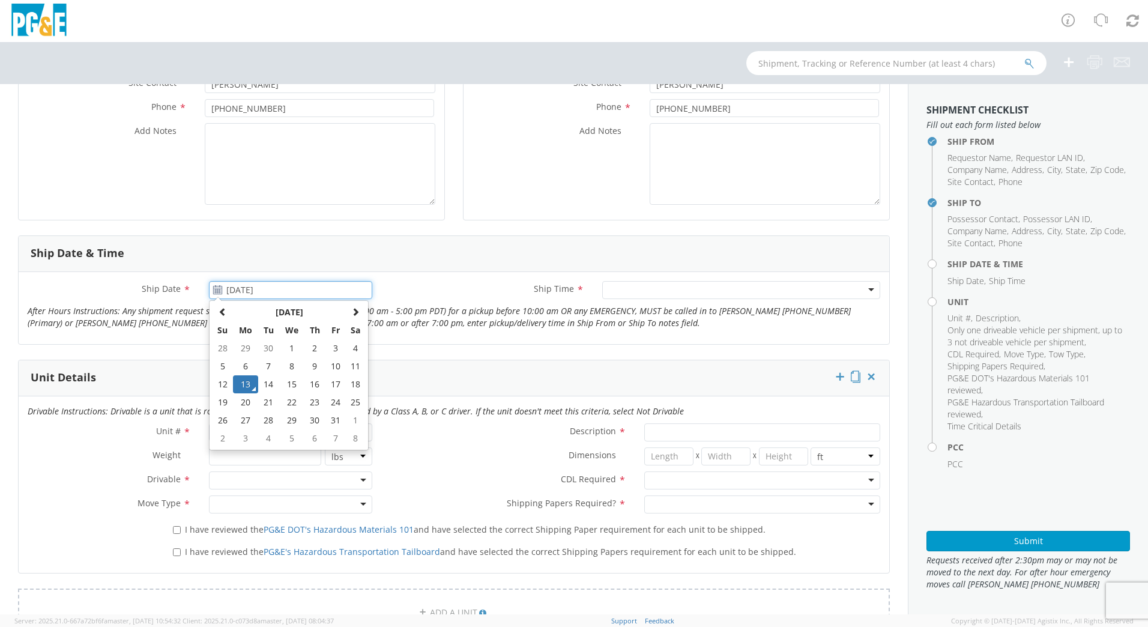
click at [226, 289] on input "[DATE]" at bounding box center [290, 290] width 163 height 18
click at [269, 384] on td "14" at bounding box center [268, 384] width 21 height 18
type input "[DATE]"
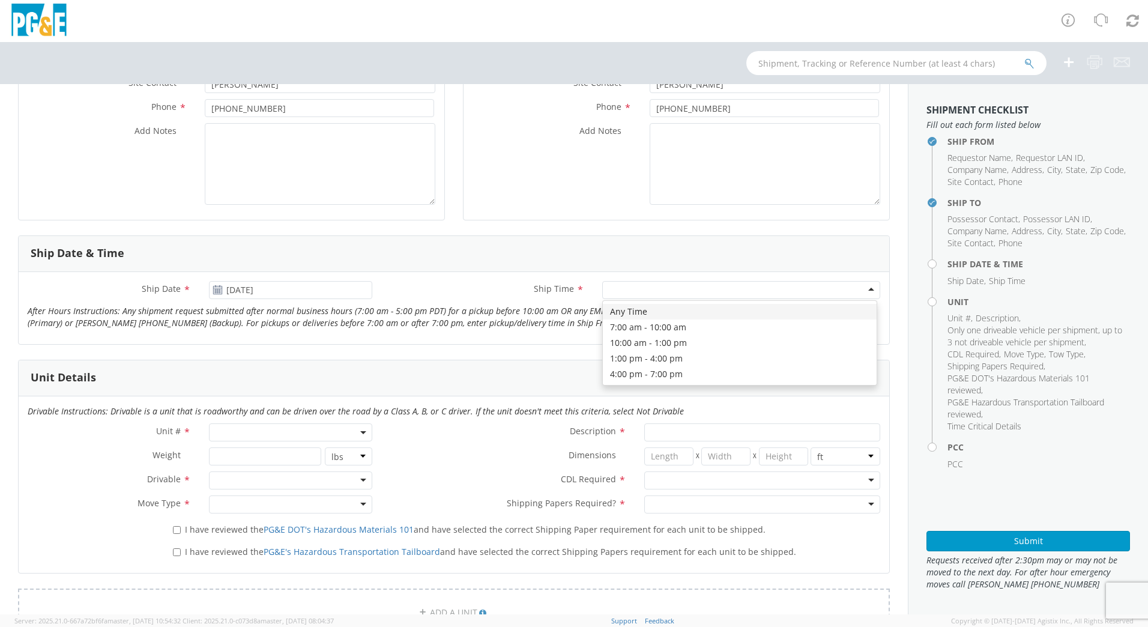
click at [859, 293] on div at bounding box center [741, 290] width 278 height 18
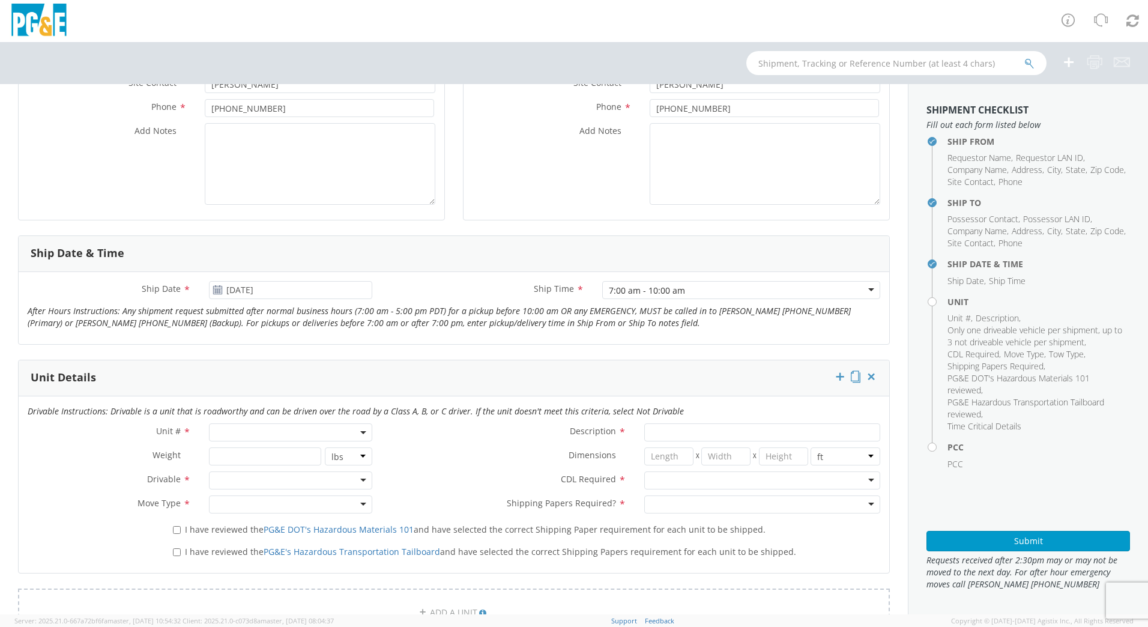
click at [310, 433] on span at bounding box center [290, 432] width 163 height 18
click at [289, 460] on input "search" at bounding box center [289, 452] width 155 height 18
type input "B42442"
type input "PICKUP; 3/4T 4X2"
type input "7350"
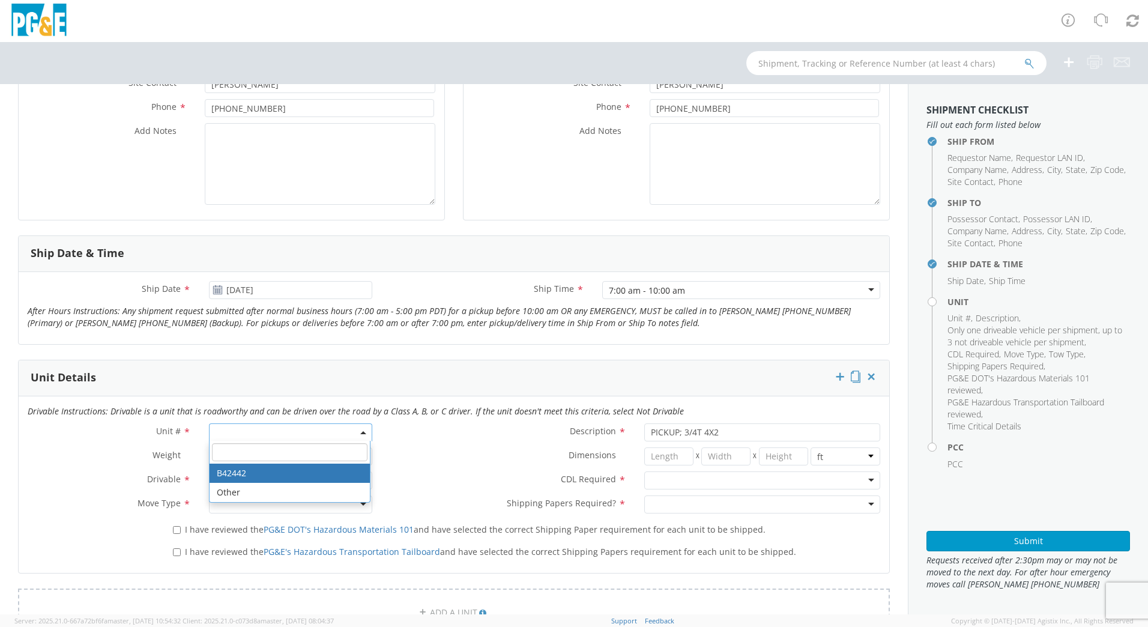
select select "B42442"
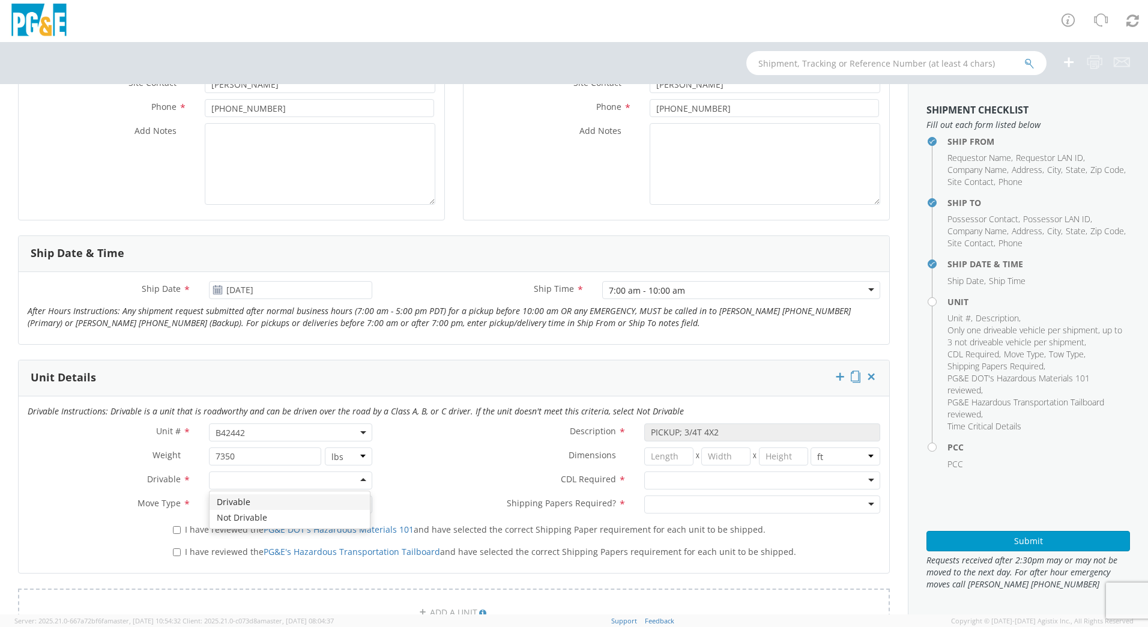
click at [361, 478] on div at bounding box center [290, 480] width 163 height 18
click at [360, 505] on div at bounding box center [290, 504] width 163 height 18
click at [176, 533] on input "I have reviewed the PG&E DOT's Hazardous Materials 101 and have selected the co…" at bounding box center [177, 530] width 8 height 8
checkbox input "true"
click at [176, 549] on input "I have reviewed the PG&E's Hazardous Transportation Tailboard and have selected…" at bounding box center [177, 552] width 8 height 8
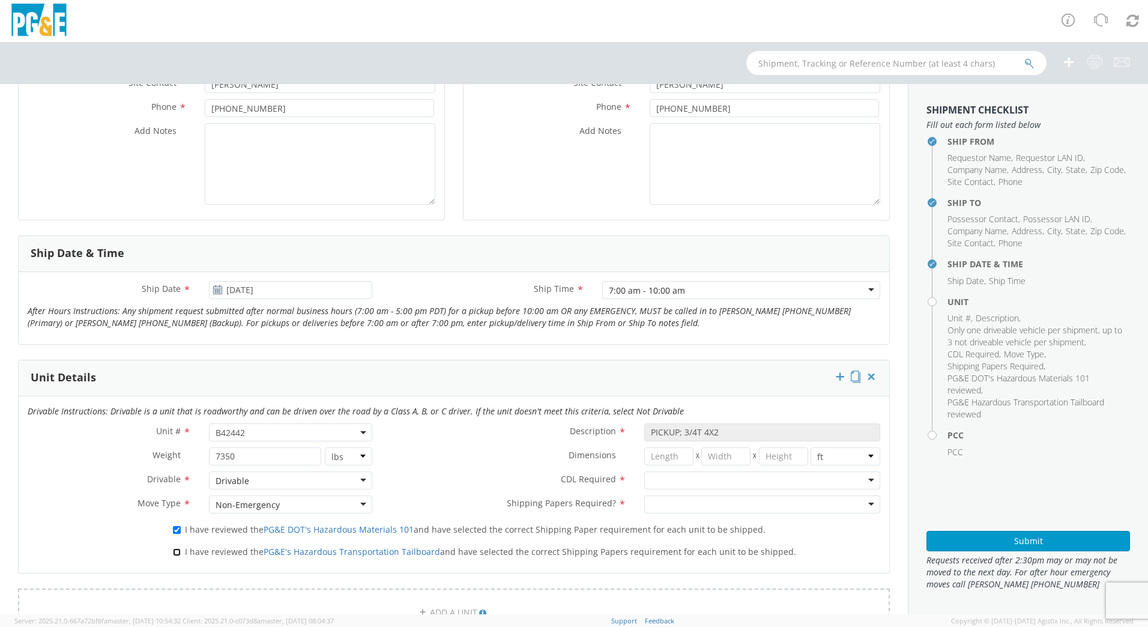
checkbox input "true"
drag, startPoint x: 860, startPoint y: 484, endPoint x: 853, endPoint y: 490, distance: 9.0
click at [860, 484] on div at bounding box center [762, 480] width 236 height 18
click at [864, 507] on div at bounding box center [762, 504] width 236 height 18
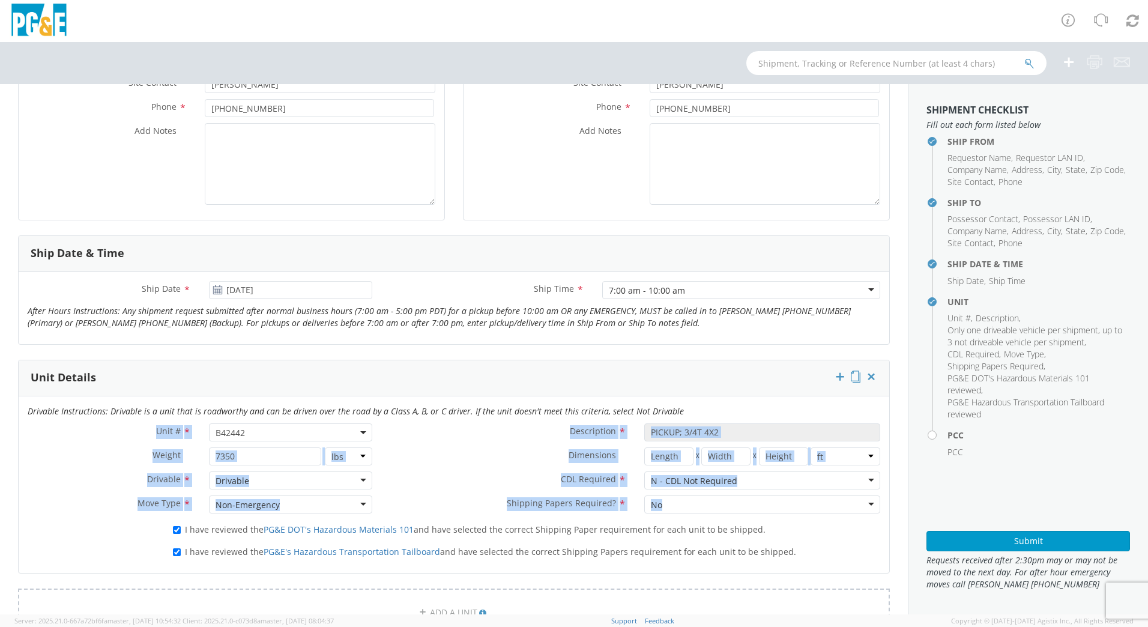
drag, startPoint x: 896, startPoint y: 398, endPoint x: 873, endPoint y: 504, distance: 108.7
click at [873, 504] on div "Ship From Location Location * (OBSOLETE) [GEOGRAPHIC_DATA] SC - GC TRAILER (OBS…" at bounding box center [454, 452] width 908 height 1266
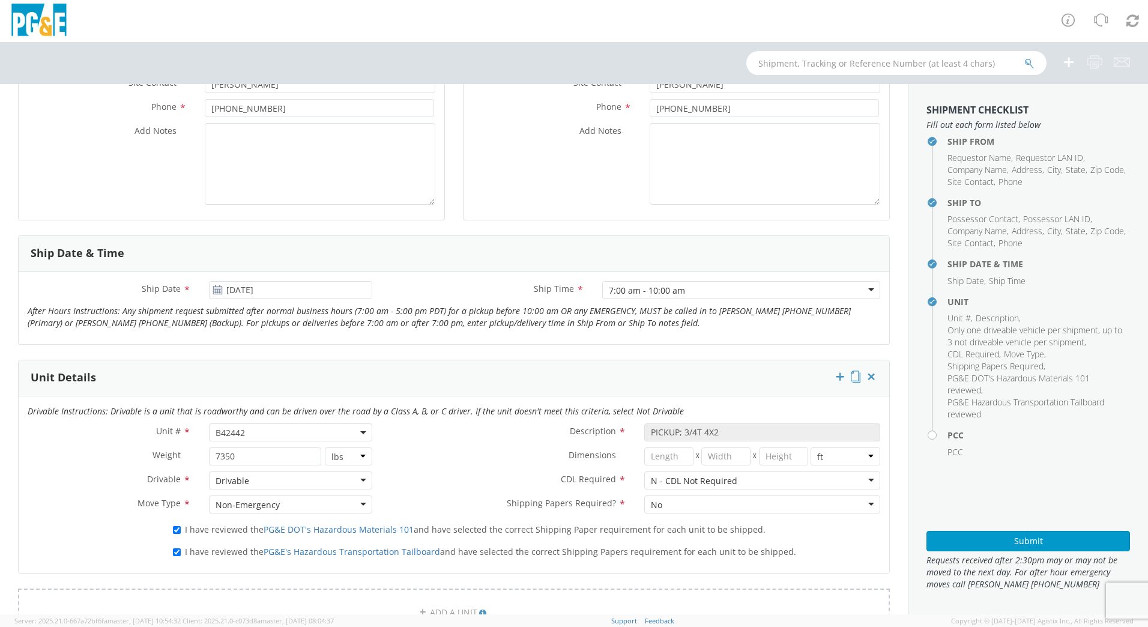
drag, startPoint x: 873, startPoint y: 504, endPoint x: 815, endPoint y: 377, distance: 140.0
click at [815, 377] on div "Unit Details" at bounding box center [454, 378] width 870 height 36
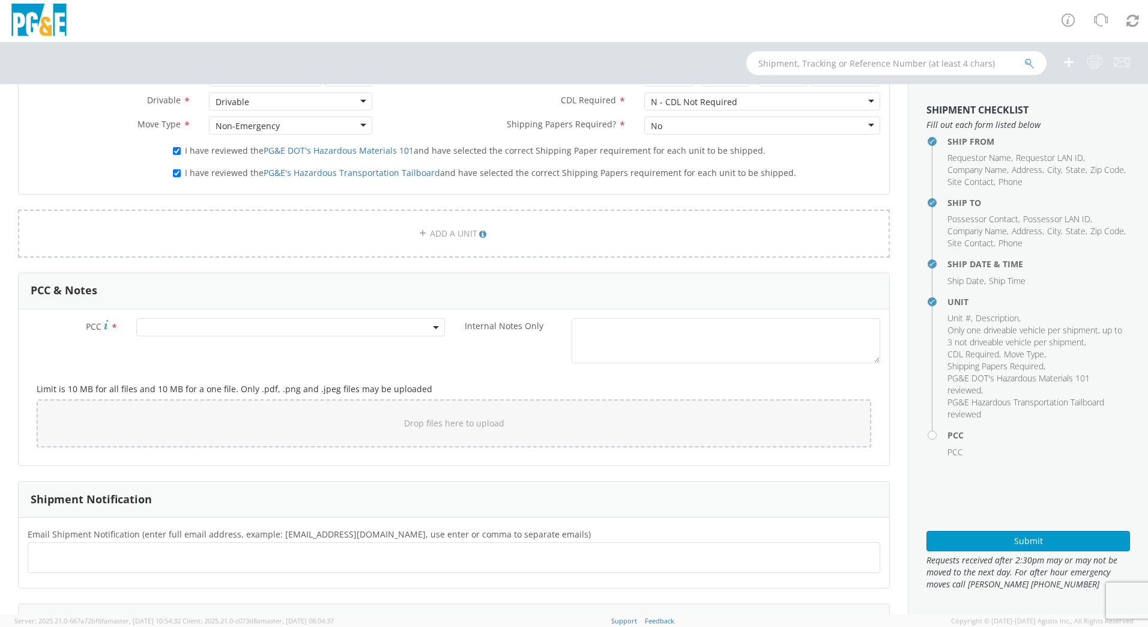
scroll to position [711, 0]
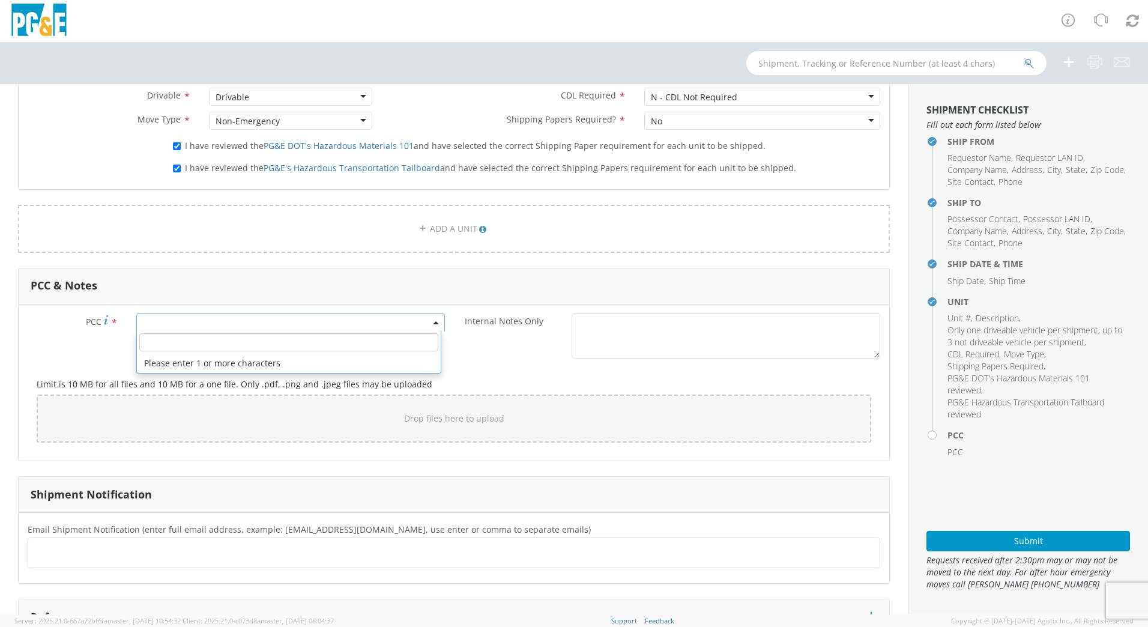
click at [172, 324] on span at bounding box center [290, 322] width 309 height 18
click at [166, 343] on input "number" at bounding box center [288, 342] width 299 height 18
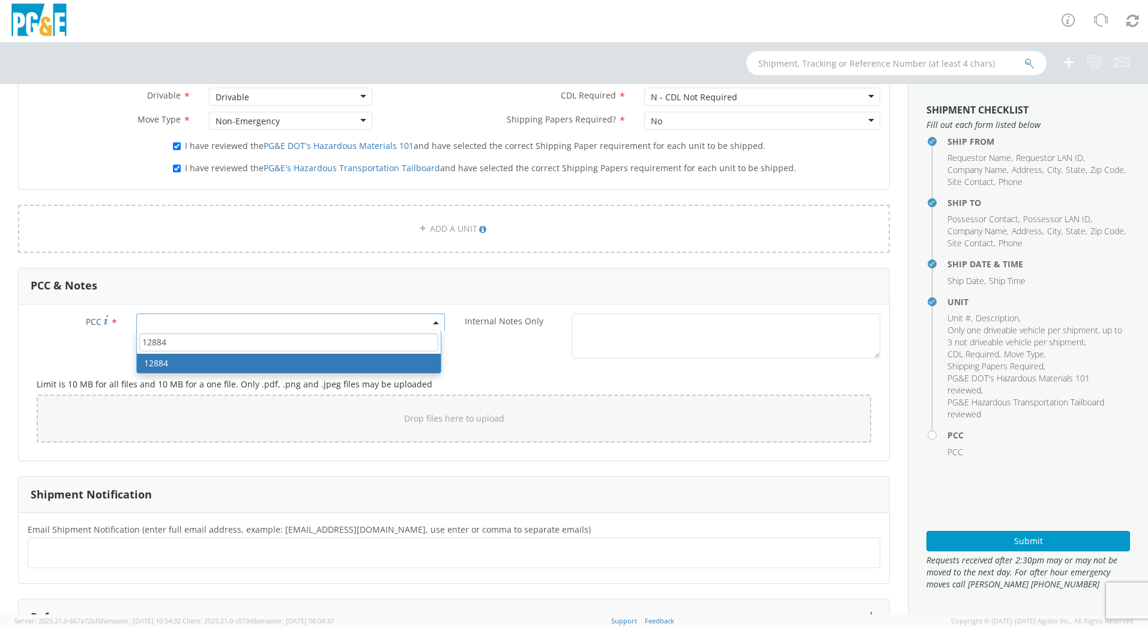
type input "12884"
select select "12884"
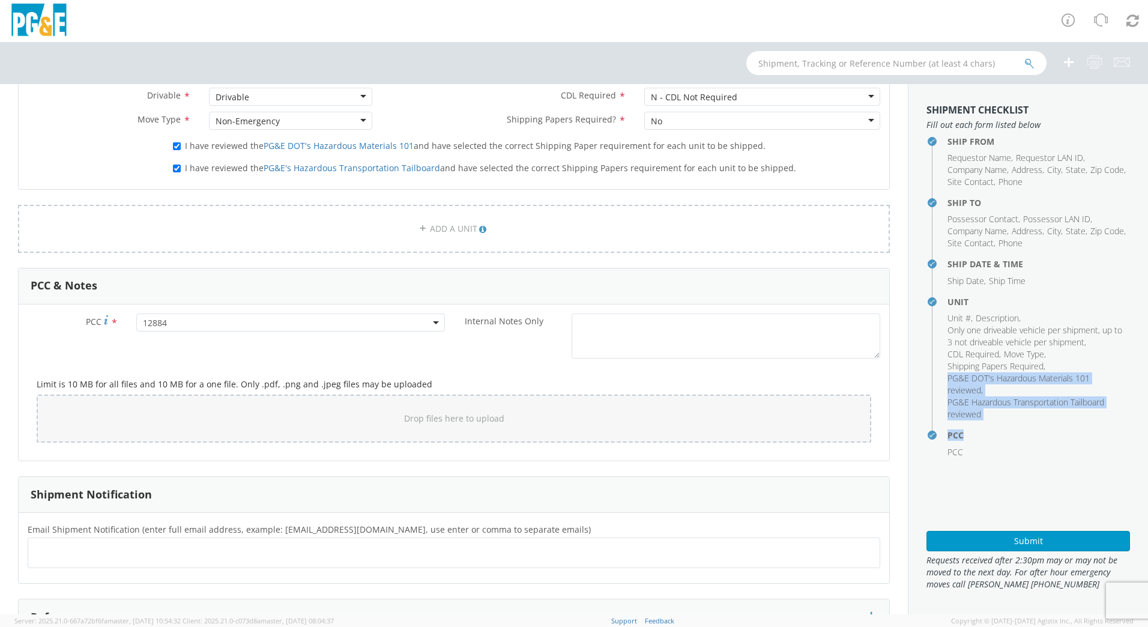
drag, startPoint x: 908, startPoint y: 380, endPoint x: 915, endPoint y: 456, distance: 76.6
click at [915, 456] on aside "Shipment Checklist Fill out each form listed below Ship From Requestor Name , R…" at bounding box center [1028, 349] width 240 height 530
drag, startPoint x: 71, startPoint y: 553, endPoint x: 86, endPoint y: 538, distance: 21.2
click at [72, 553] on ul at bounding box center [454, 553] width 842 height 20
click at [92, 550] on ul at bounding box center [454, 553] width 842 height 20
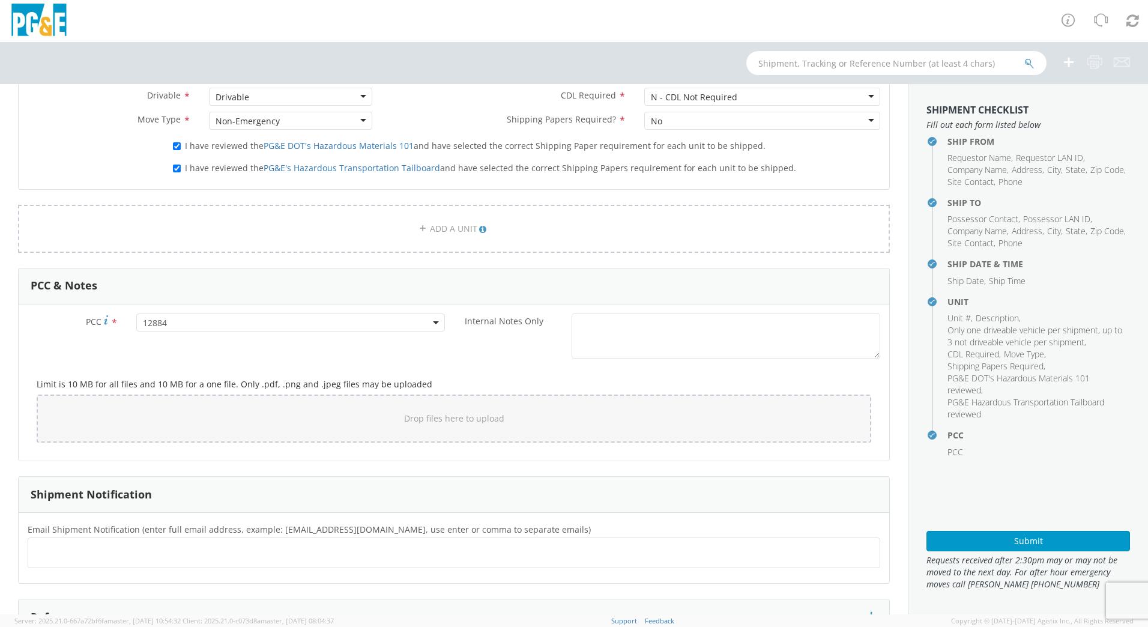
drag, startPoint x: 100, startPoint y: 550, endPoint x: 73, endPoint y: 549, distance: 27.0
click at [73, 549] on ul at bounding box center [454, 553] width 842 height 20
paste input "[EMAIL_ADDRESS][DOMAIN_NAME], [EMAIL_ADDRESS][DOMAIN_NAME], [EMAIL_ADDRESS][DOM…"
type input "[EMAIL_ADDRESS][DOMAIN_NAME], [EMAIL_ADDRESS][DOMAIN_NAME], [EMAIL_ADDRESS][DOM…"
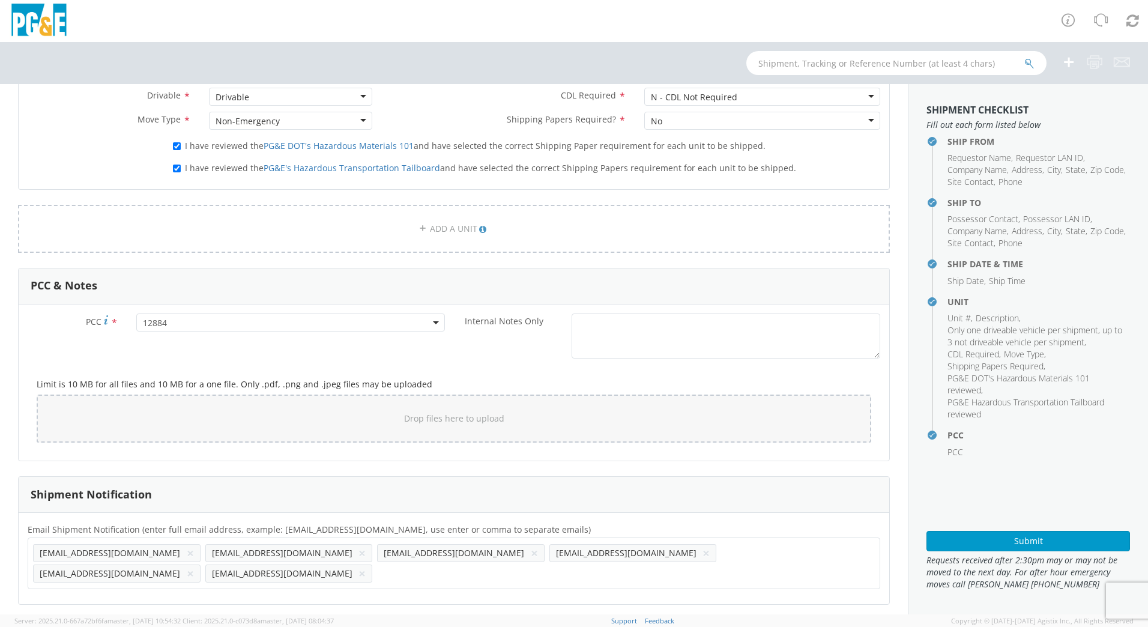
scroll to position [0, 0]
drag, startPoint x: 143, startPoint y: 555, endPoint x: 642, endPoint y: 556, distance: 498.2
click at [642, 556] on ul "[EMAIL_ADDRESS][DOMAIN_NAME] × [EMAIL_ADDRESS][DOMAIN_NAME] × [EMAIL_ADDRESS][D…" at bounding box center [454, 563] width 842 height 41
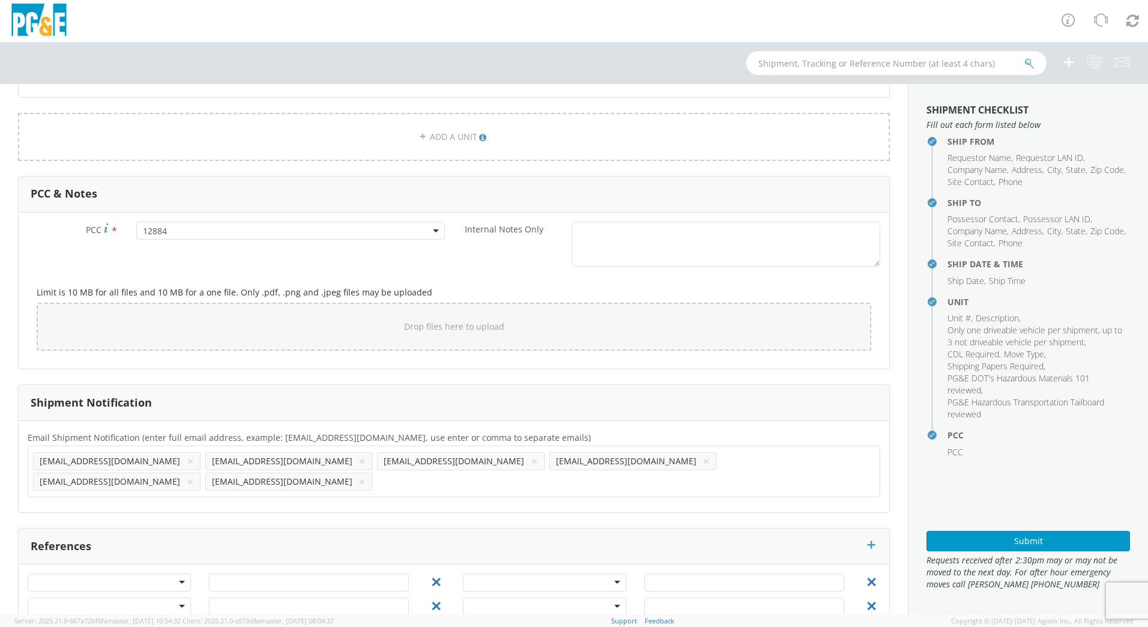
scroll to position [834, 0]
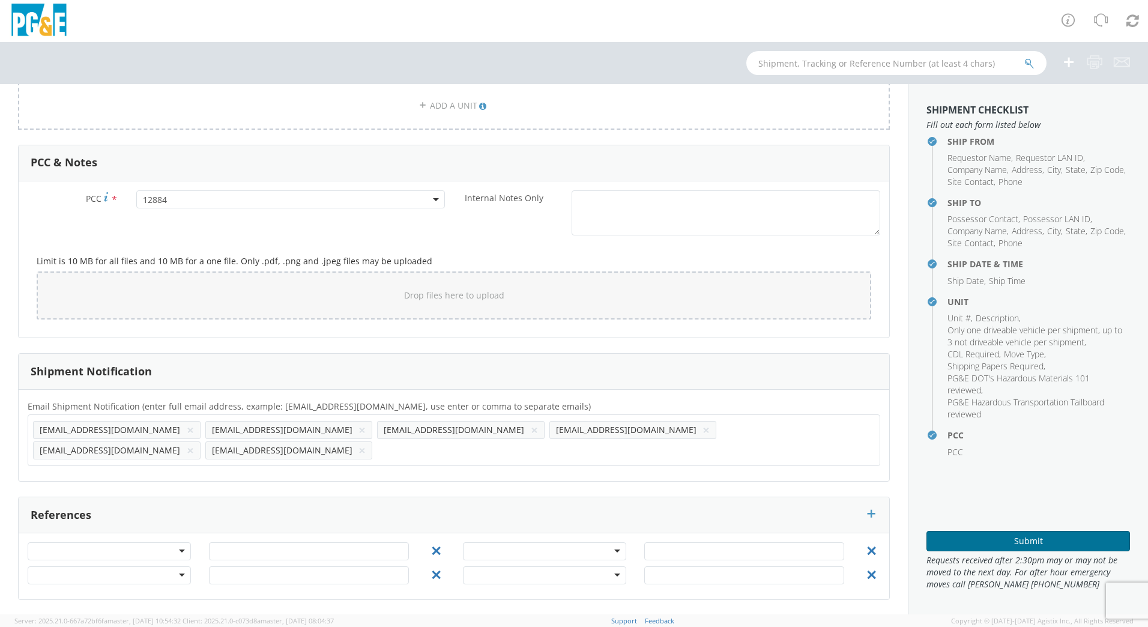
click at [1052, 543] on button "Submit" at bounding box center [1028, 541] width 204 height 20
